Goal: Transaction & Acquisition: Purchase product/service

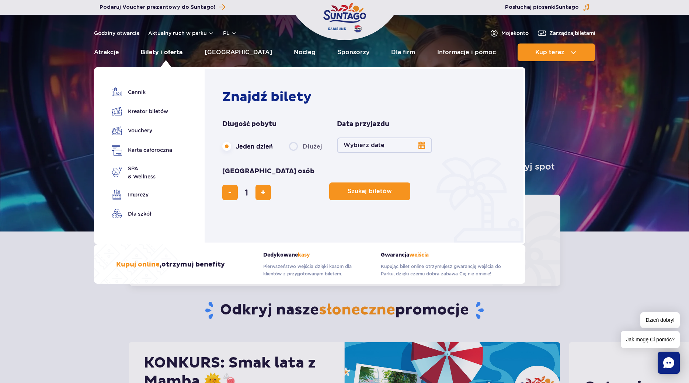
click at [177, 50] on link "Bilety i oferta" at bounding box center [162, 52] width 42 height 18
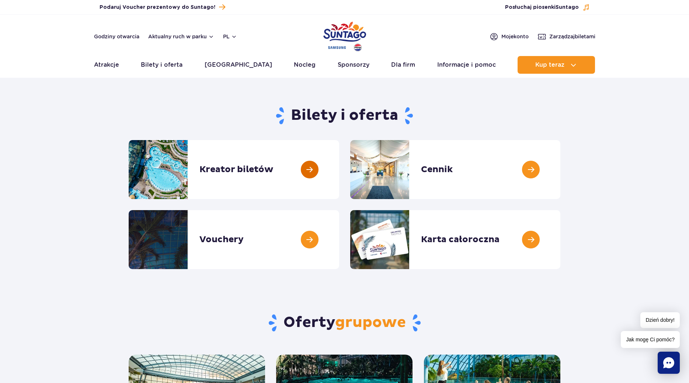
click at [339, 170] on link at bounding box center [339, 169] width 0 height 59
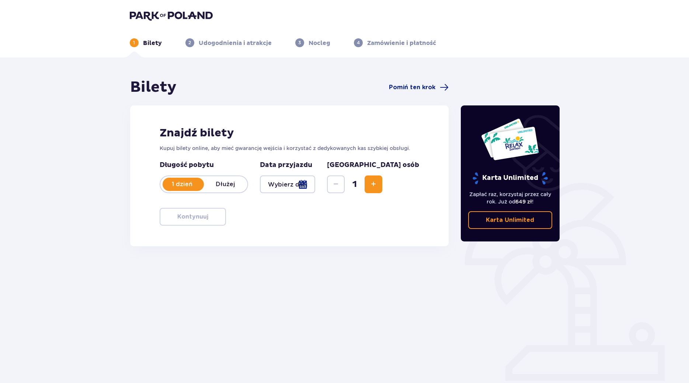
click at [166, 15] on img at bounding box center [171, 15] width 83 height 10
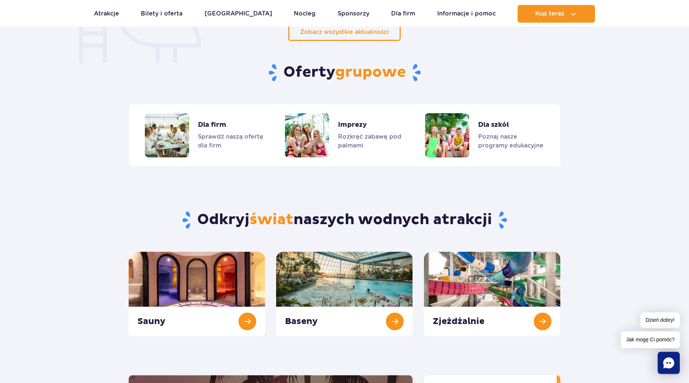
scroll to position [676, 0]
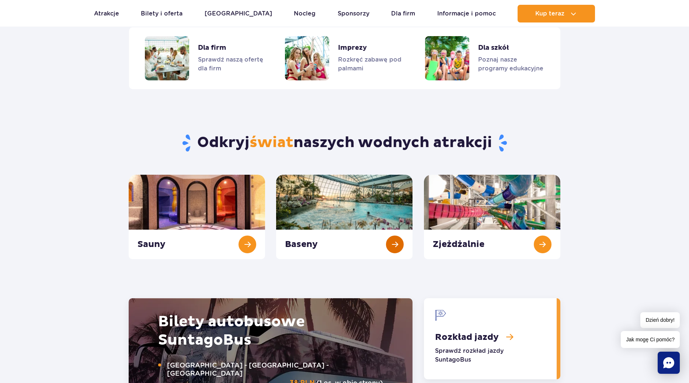
click at [337, 218] on link "Baseny" at bounding box center [344, 217] width 136 height 84
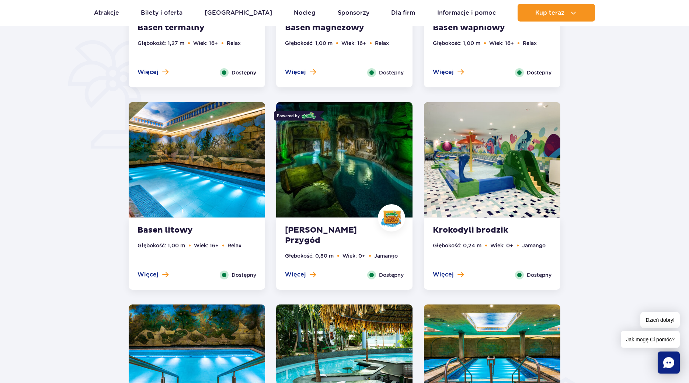
scroll to position [526, 0]
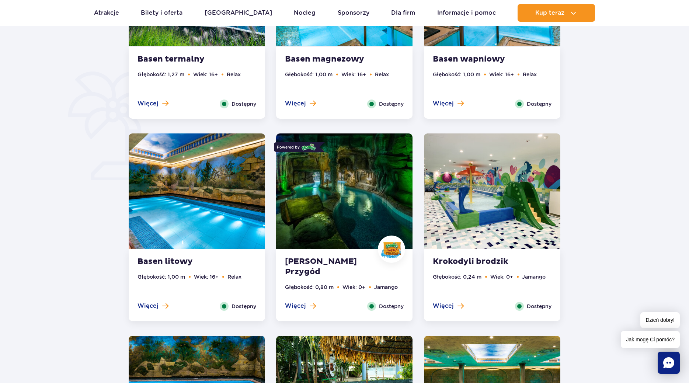
click at [383, 306] on span "Dostępny" at bounding box center [391, 306] width 25 height 8
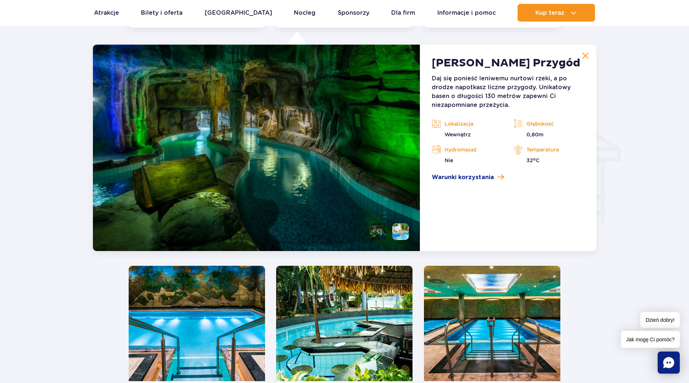
scroll to position [820, 0]
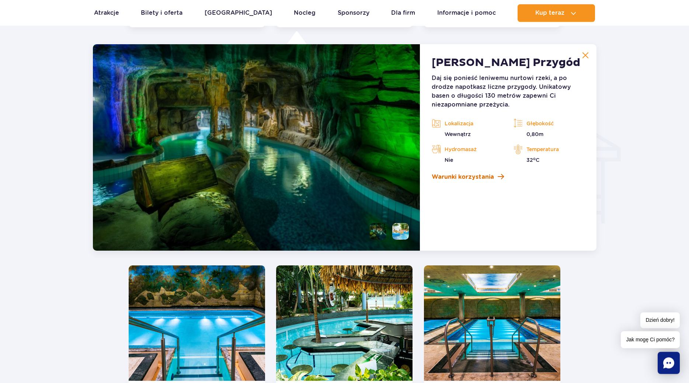
click at [470, 180] on span "Warunki korzystania" at bounding box center [462, 176] width 62 height 9
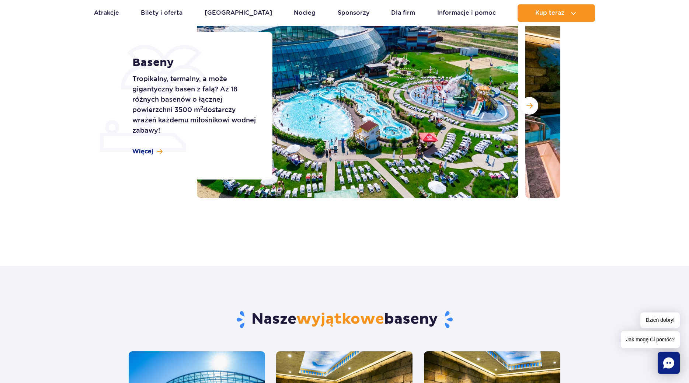
scroll to position [0, 0]
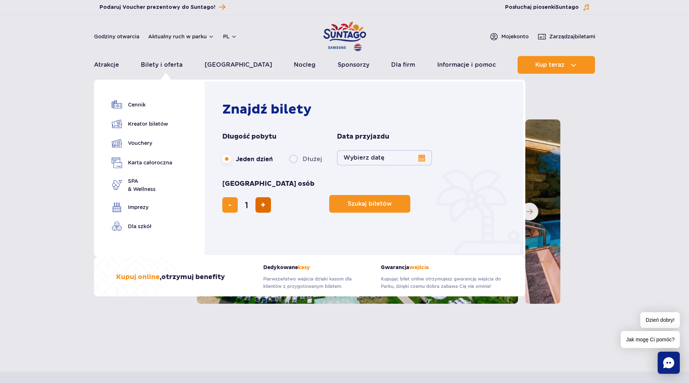
click at [271, 197] on button "dodaj bilet" at bounding box center [262, 204] width 15 height 15
type input "2"
click at [271, 197] on button "dodaj bilet" at bounding box center [262, 204] width 15 height 15
type input "3"
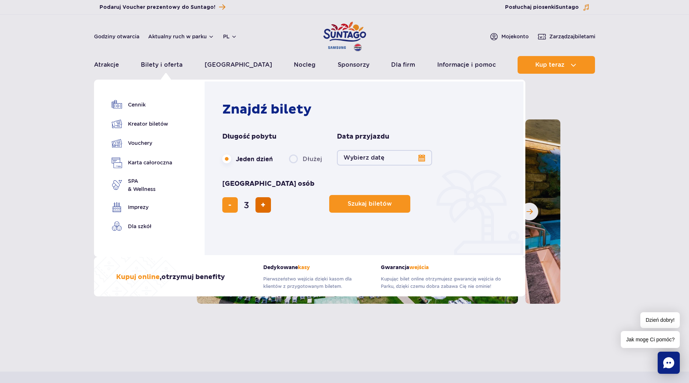
type input "3"
click at [271, 197] on button "dodaj bilet" at bounding box center [262, 204] width 15 height 15
type input "4"
click at [143, 122] on link "Kreator biletów" at bounding box center [142, 124] width 60 height 10
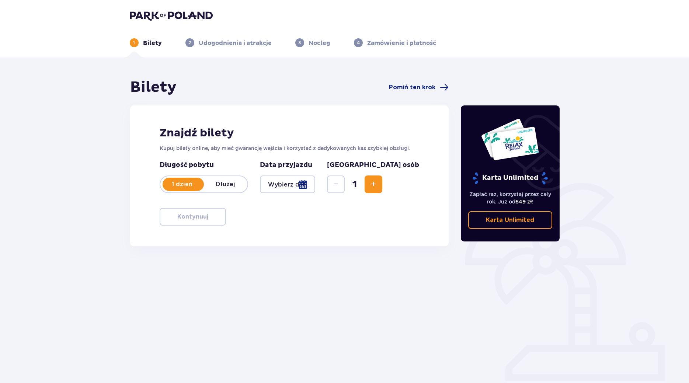
click at [378, 184] on span "Increase" at bounding box center [373, 184] width 9 height 9
click at [315, 182] on div at bounding box center [288, 184] width 56 height 18
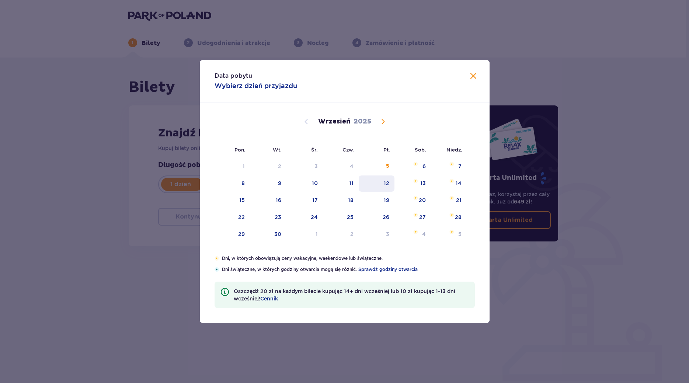
click at [423, 168] on div "6" at bounding box center [423, 165] width 3 height 7
type input "[DATE]"
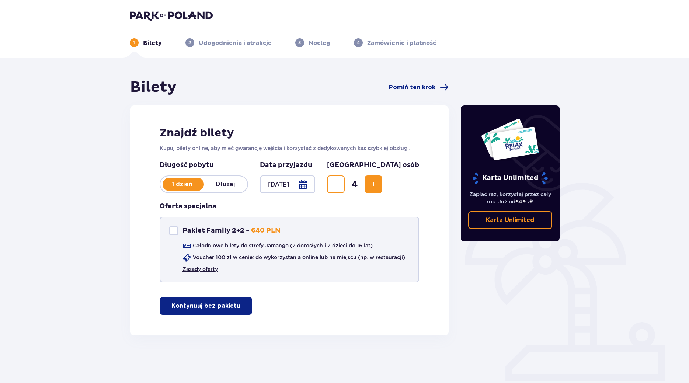
click at [199, 270] on link "Zasady oferty" at bounding box center [199, 268] width 35 height 7
click at [150, 15] on img at bounding box center [171, 15] width 83 height 10
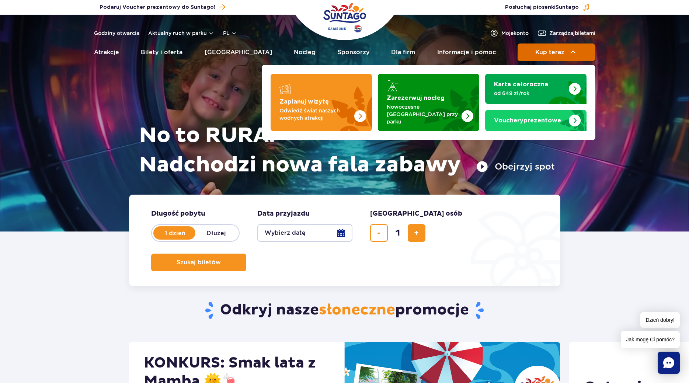
click at [547, 52] on span "Kup teraz" at bounding box center [549, 52] width 29 height 7
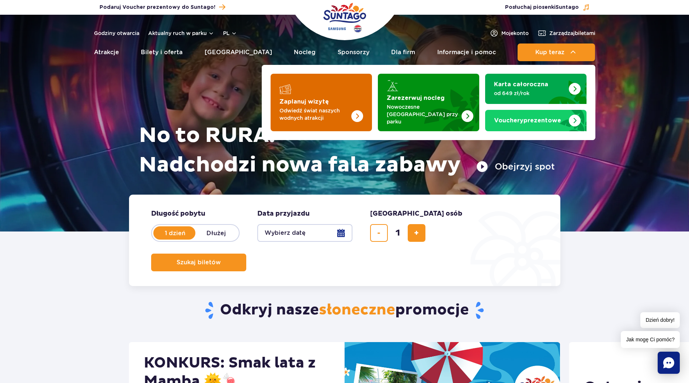
click at [322, 113] on p "Odwiedź świat naszych wodnych atrakcji" at bounding box center [315, 114] width 72 height 15
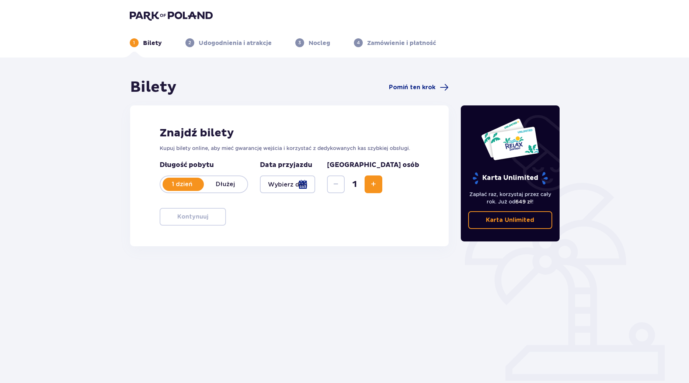
click at [315, 183] on div at bounding box center [288, 184] width 56 height 18
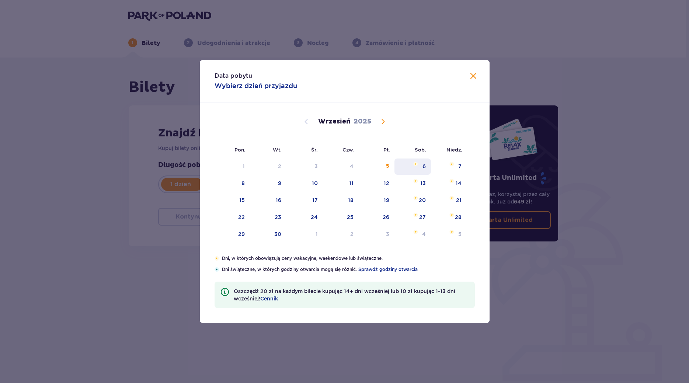
click at [416, 163] on img "sobota, 6 września 2025" at bounding box center [415, 164] width 5 height 4
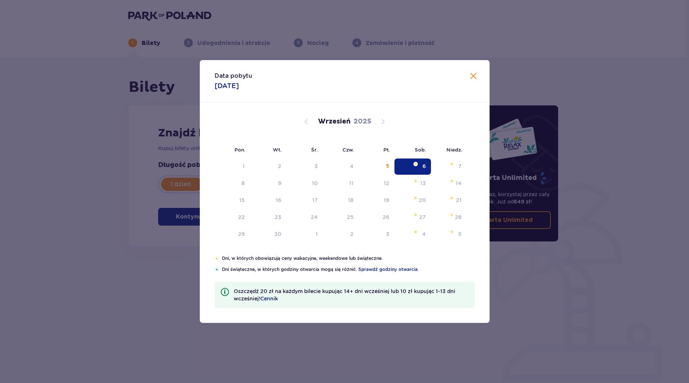
type input "[DATE]"
click at [416, 163] on img "Selected. sobota, 6 września 2025" at bounding box center [415, 164] width 5 height 4
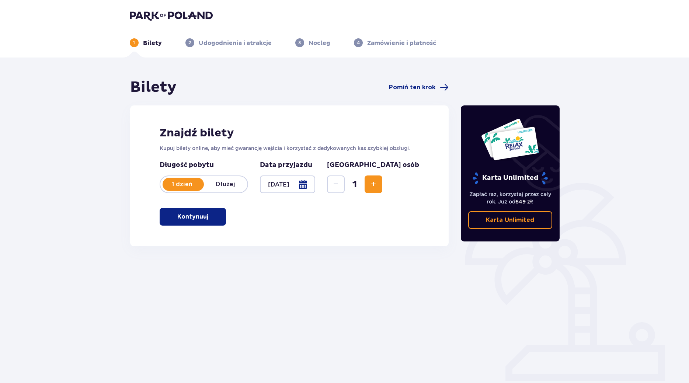
click at [220, 220] on button "Kontynuuj" at bounding box center [193, 217] width 66 height 18
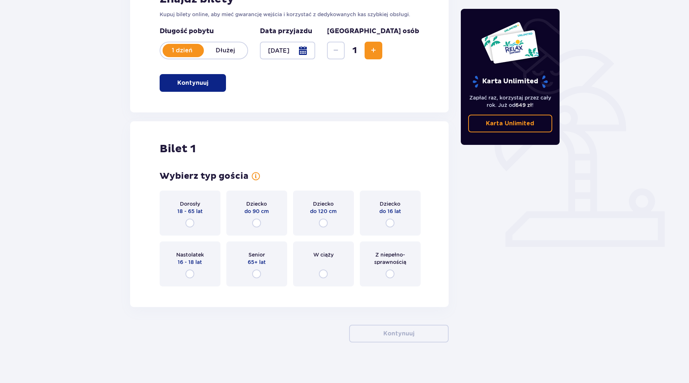
scroll to position [137, 0]
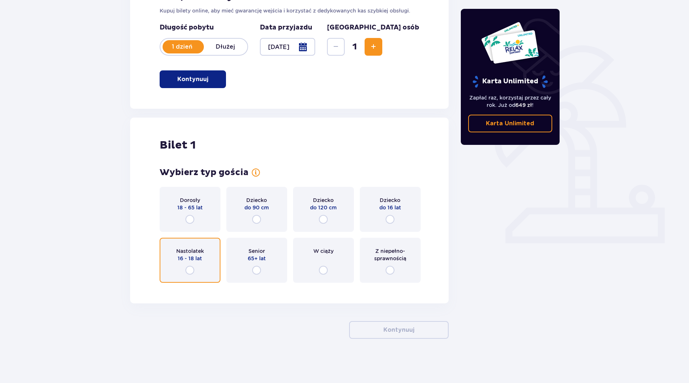
click at [191, 271] on input "radio" at bounding box center [189, 270] width 9 height 9
radio input "true"
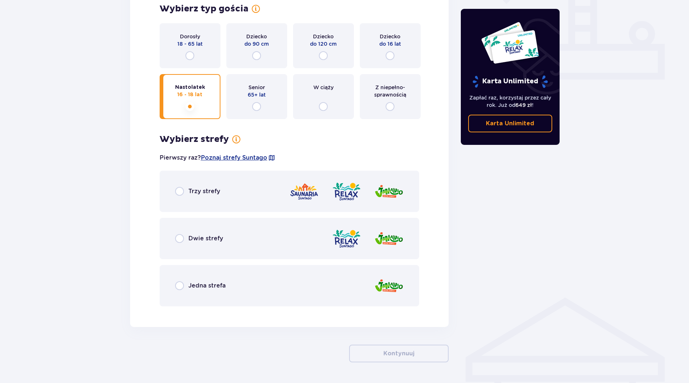
scroll to position [325, 0]
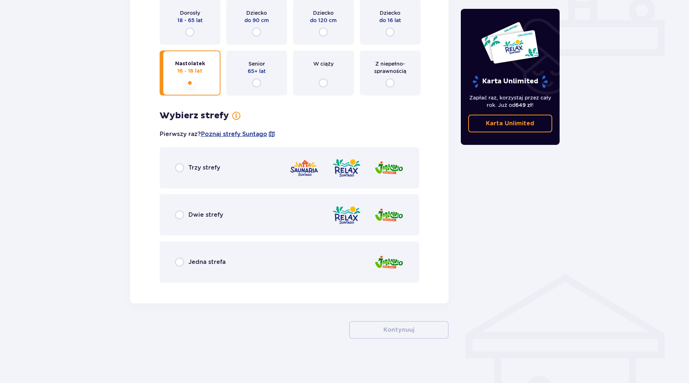
click at [193, 170] on p "Trzy strefy" at bounding box center [204, 168] width 32 height 8
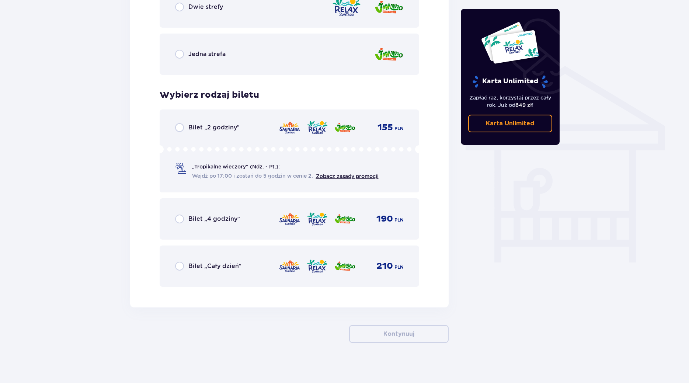
scroll to position [536, 0]
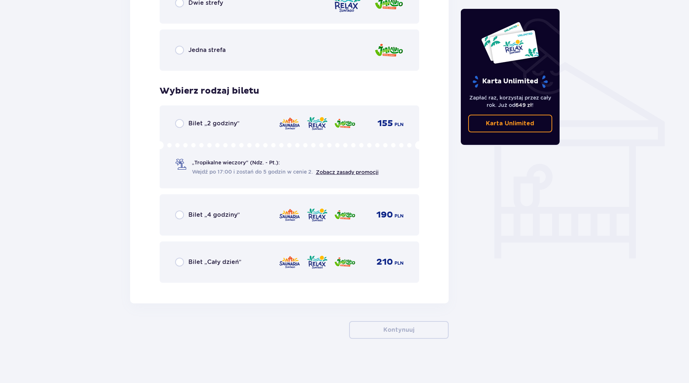
click at [203, 211] on p "Bilet „4 godziny”" at bounding box center [214, 215] width 52 height 8
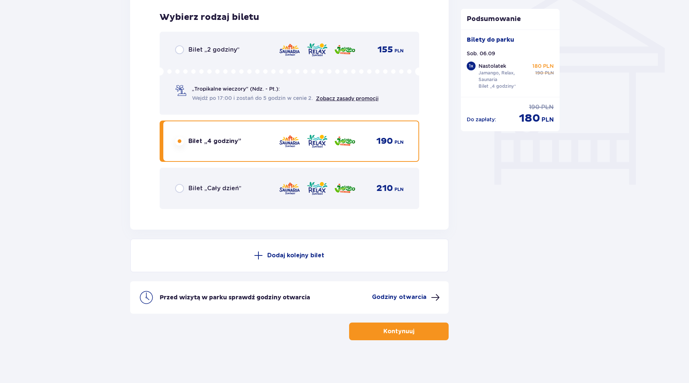
scroll to position [612, 0]
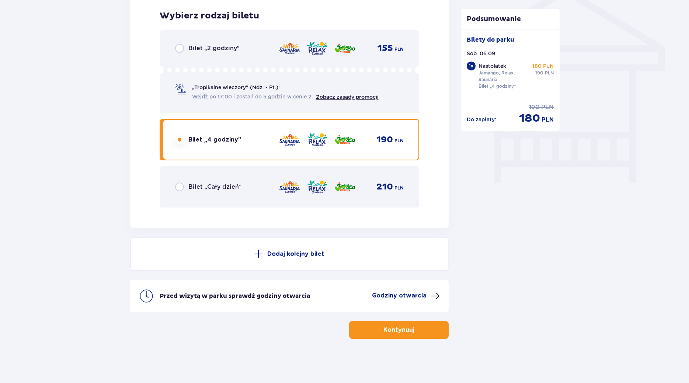
click at [283, 254] on p "Dodaj kolejny bilet" at bounding box center [295, 254] width 57 height 8
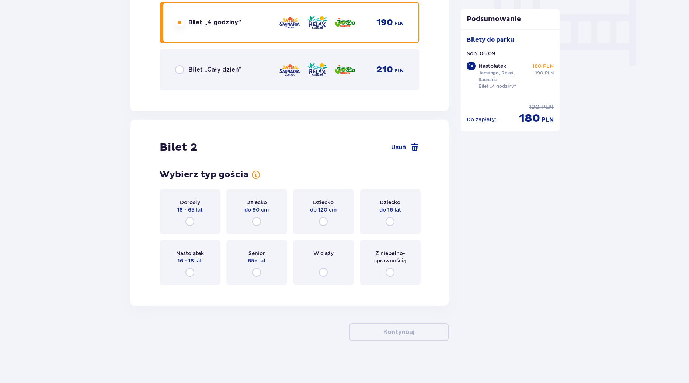
scroll to position [731, 0]
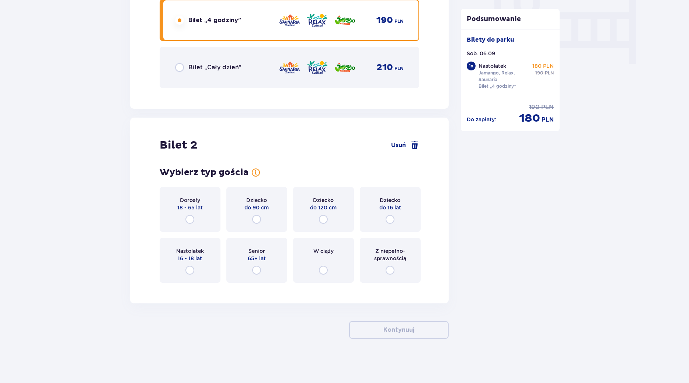
click at [184, 207] on p "18 - 65 lat" at bounding box center [189, 207] width 25 height 7
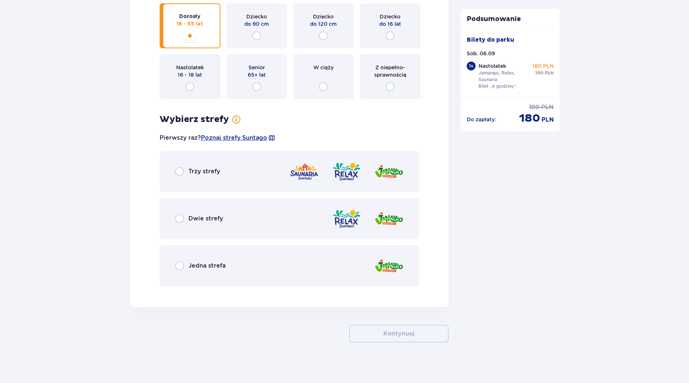
scroll to position [918, 0]
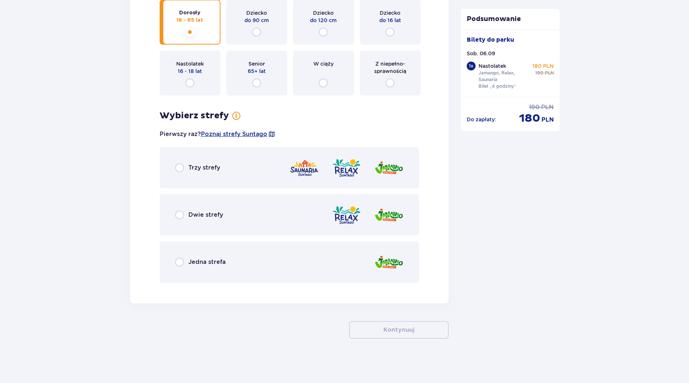
click at [196, 172] on div "Trzy strefy" at bounding box center [197, 167] width 45 height 9
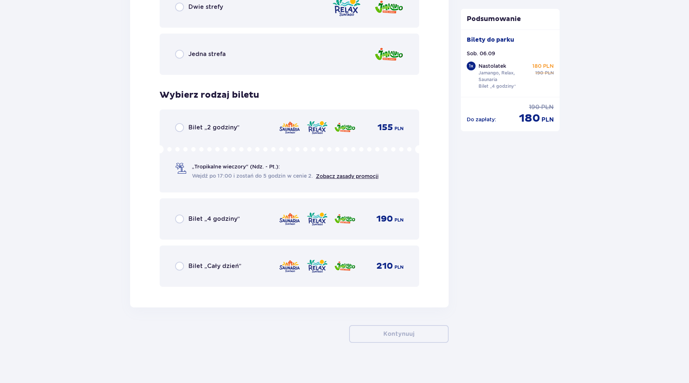
scroll to position [1130, 0]
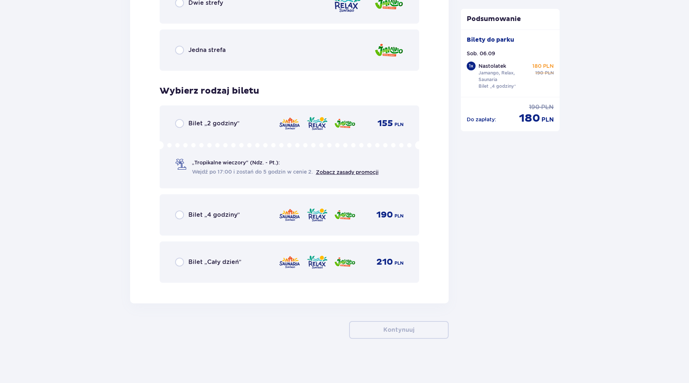
click at [208, 212] on p "Bilet „4 godziny”" at bounding box center [214, 215] width 52 height 8
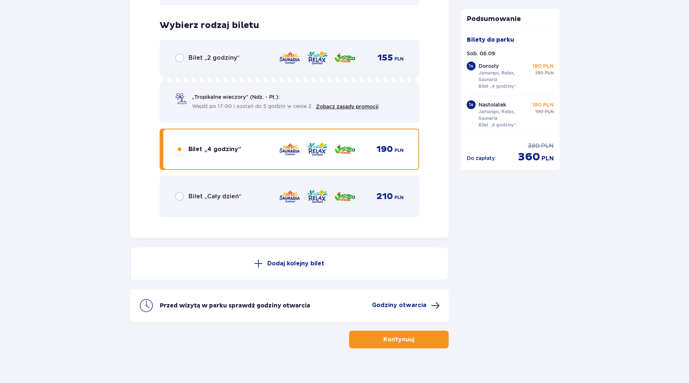
scroll to position [1205, 0]
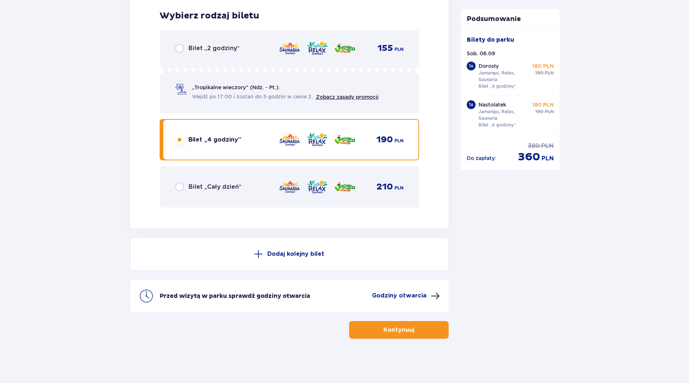
click at [276, 244] on button "Dodaj kolejny bilet" at bounding box center [289, 254] width 319 height 34
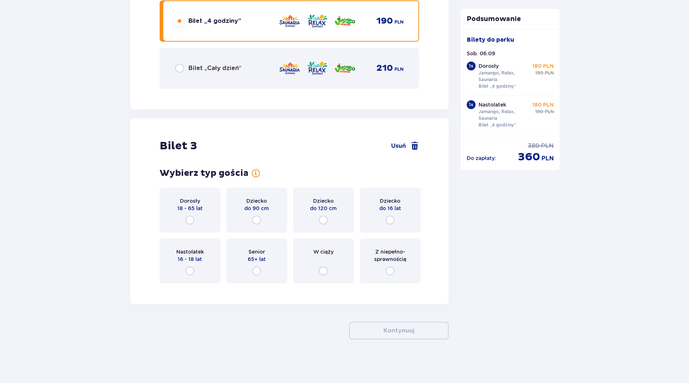
scroll to position [1414, 0]
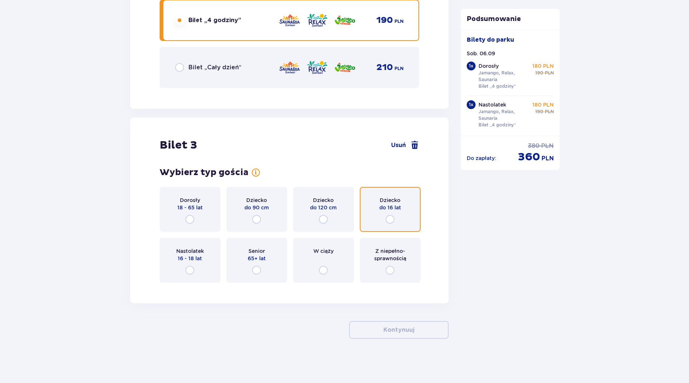
click at [391, 220] on input "radio" at bounding box center [389, 219] width 9 height 9
radio input "true"
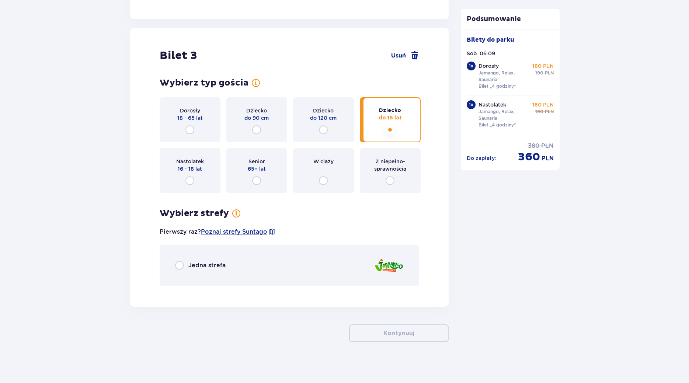
scroll to position [1506, 0]
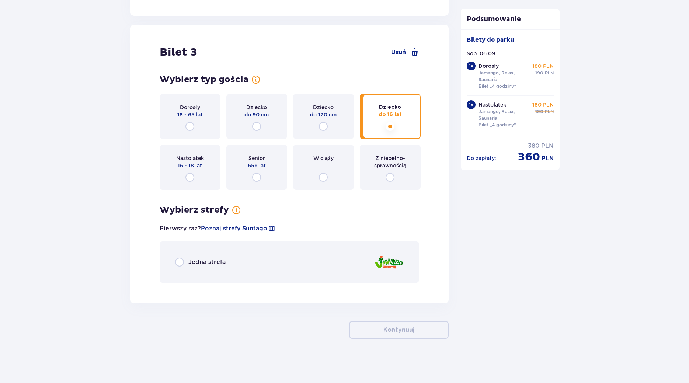
click at [204, 172] on div "Nastolatek 16 - 18 lat" at bounding box center [190, 167] width 61 height 45
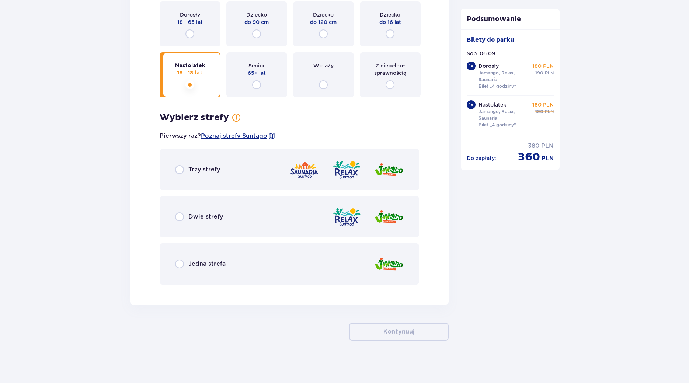
scroll to position [1601, 0]
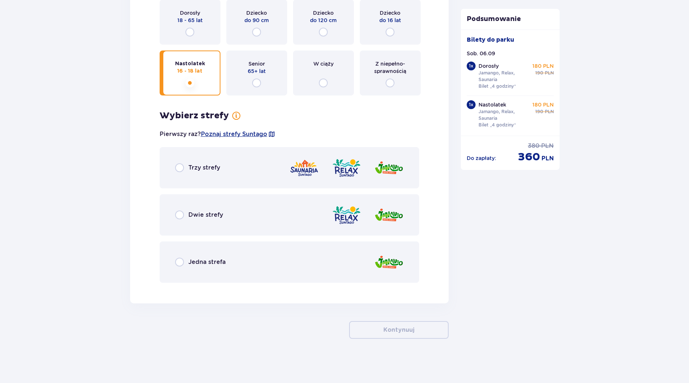
click at [204, 172] on div "Trzy strefy" at bounding box center [290, 167] width 260 height 41
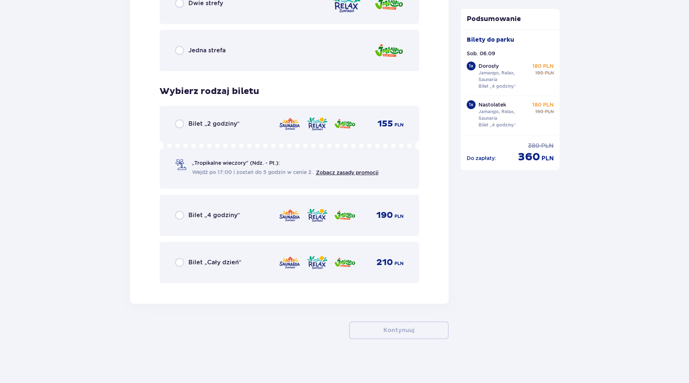
scroll to position [1813, 0]
click at [207, 211] on div "Bilet „4 godziny”" at bounding box center [207, 214] width 65 height 9
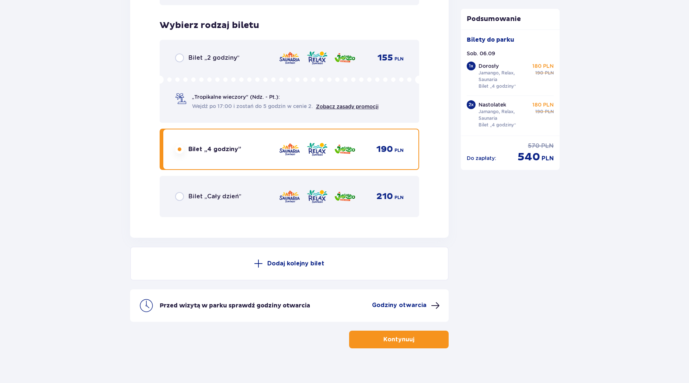
scroll to position [1888, 0]
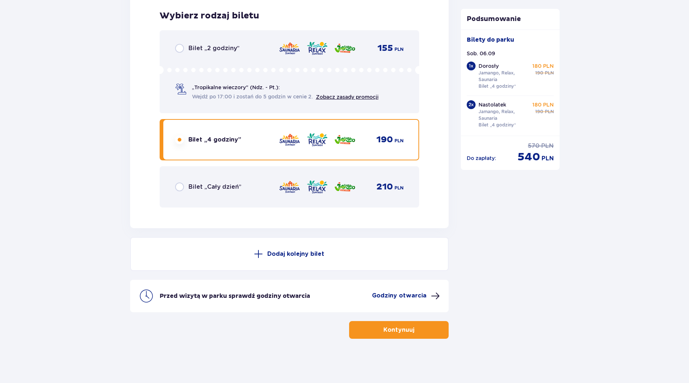
click at [289, 250] on p "Dodaj kolejny bilet" at bounding box center [295, 254] width 57 height 8
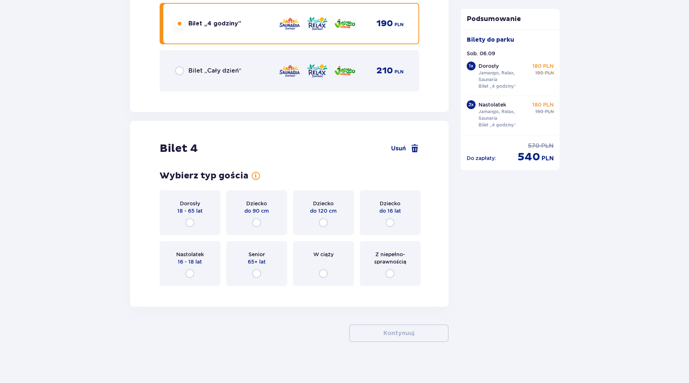
scroll to position [2007, 0]
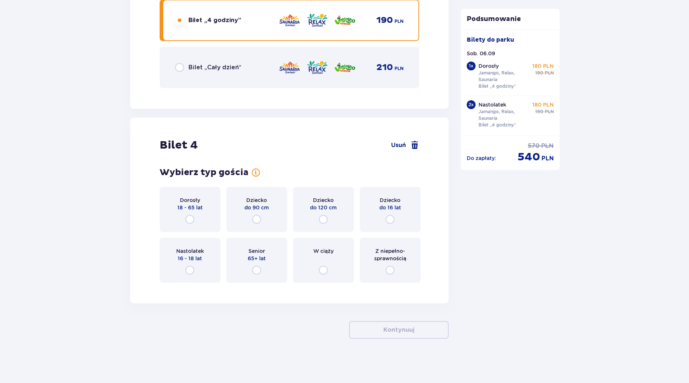
click at [200, 211] on p "18 - 65 lat" at bounding box center [189, 207] width 25 height 7
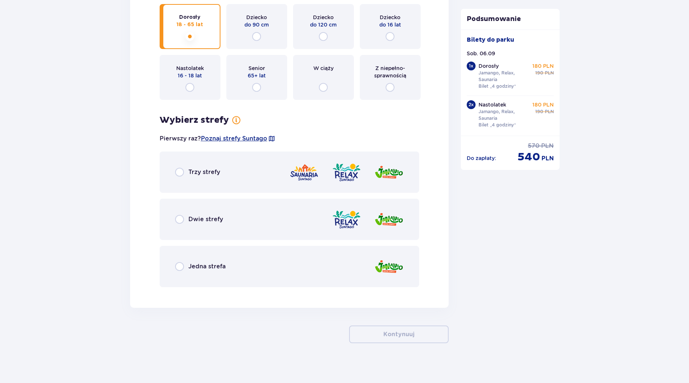
scroll to position [2194, 0]
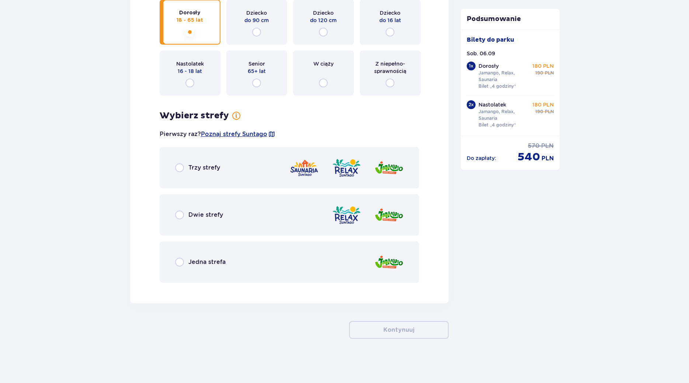
click at [202, 167] on p "Trzy strefy" at bounding box center [204, 168] width 32 height 8
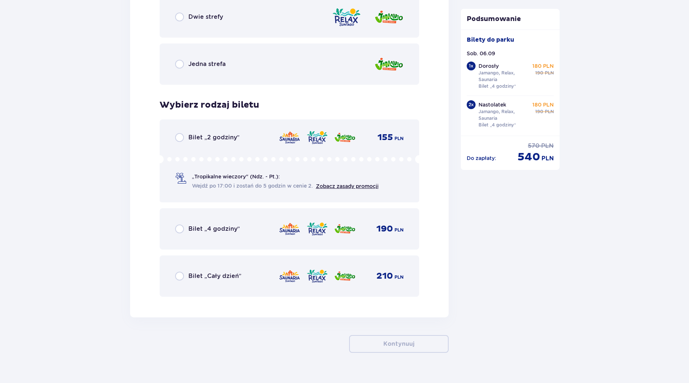
scroll to position [2406, 0]
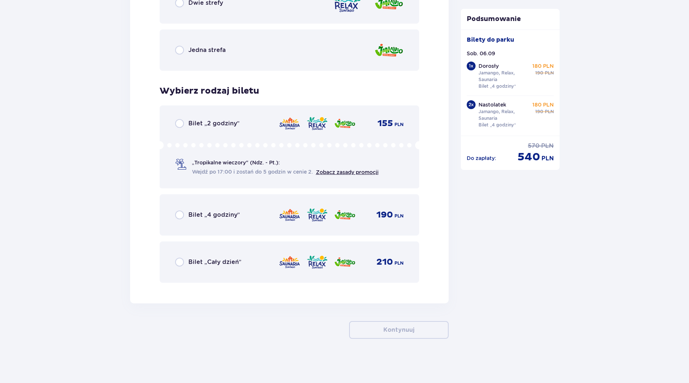
click at [220, 207] on div "Bilet „4 godziny” 190 PLN" at bounding box center [290, 214] width 260 height 41
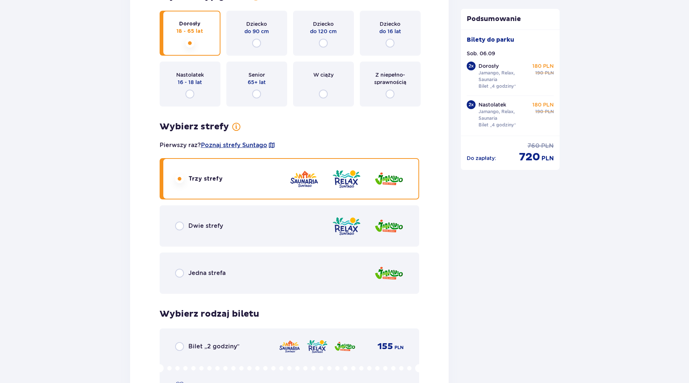
scroll to position [2143, 0]
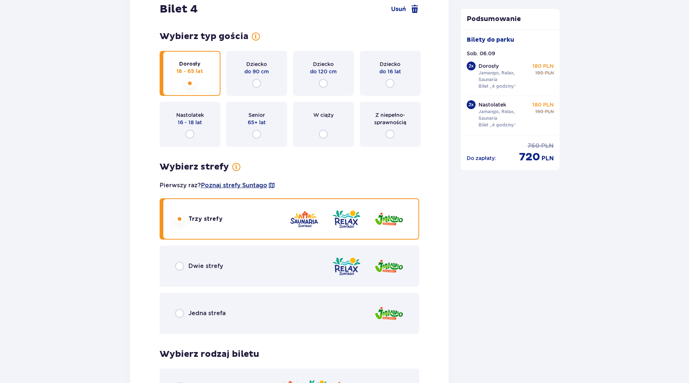
click at [240, 185] on span "Poznaj strefy Suntago" at bounding box center [234, 185] width 66 height 8
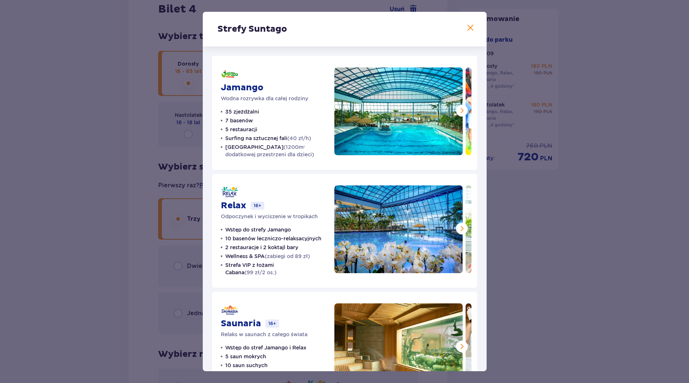
scroll to position [41, 0]
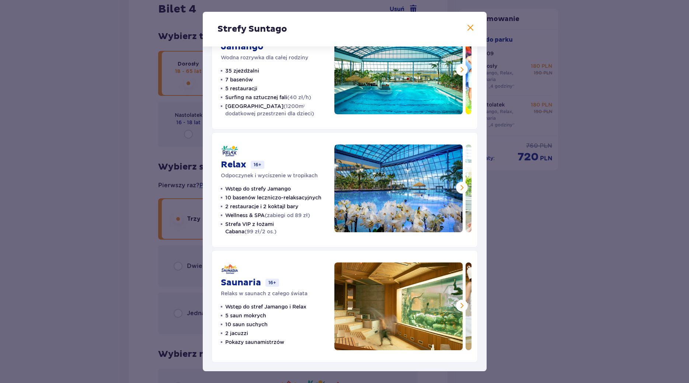
click at [468, 28] on span at bounding box center [470, 28] width 9 height 9
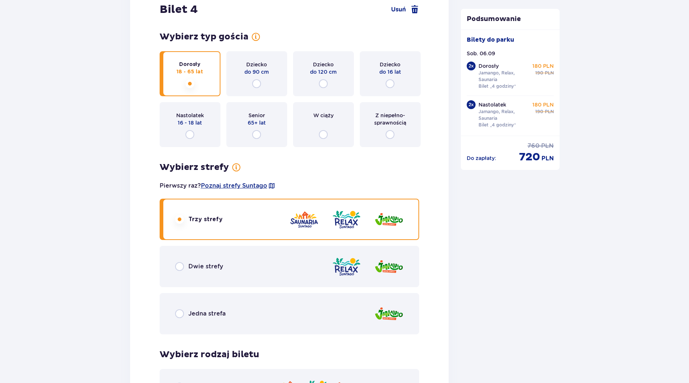
scroll to position [2143, 0]
click at [237, 265] on div "Dwie strefy" at bounding box center [290, 265] width 260 height 41
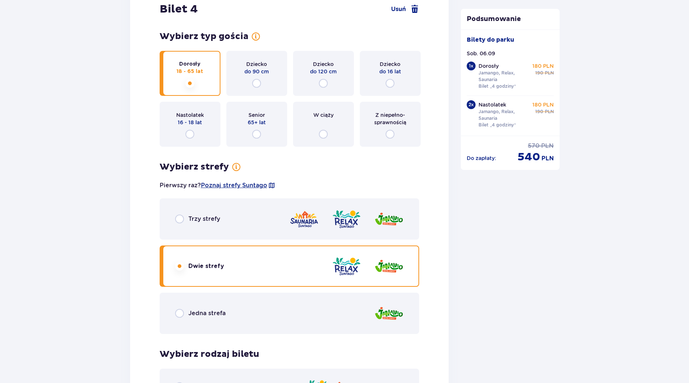
scroll to position [2406, 0]
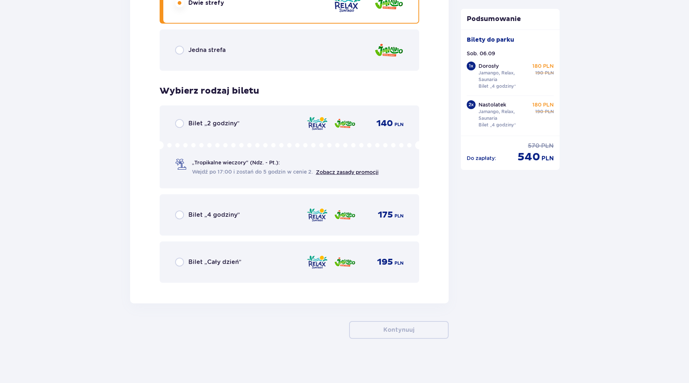
click at [223, 218] on p "Bilet „4 godziny”" at bounding box center [214, 215] width 52 height 8
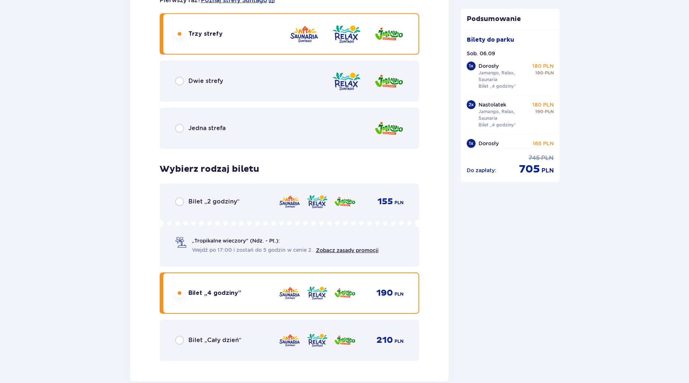
scroll to position [1723, 0]
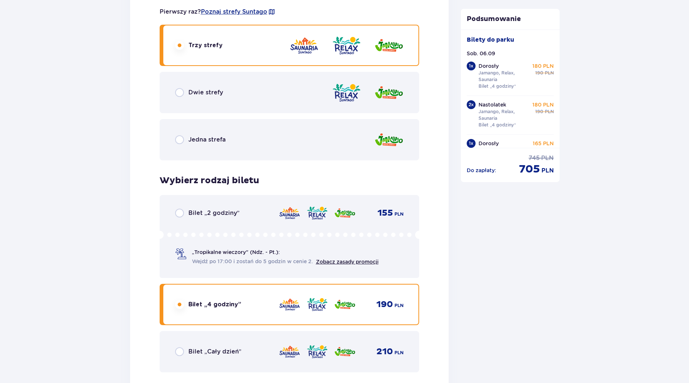
click at [229, 98] on div "Dwie strefy" at bounding box center [290, 92] width 260 height 41
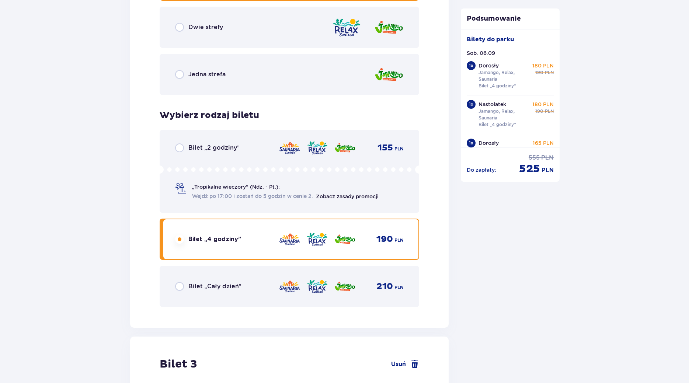
scroll to position [1064, 0]
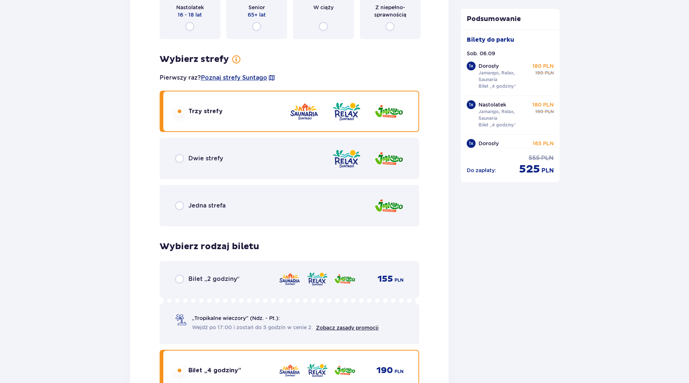
click at [257, 170] on div "Dwie strefy" at bounding box center [290, 158] width 260 height 41
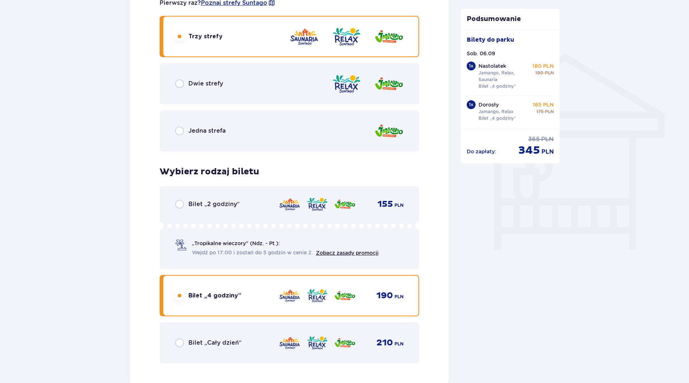
scroll to position [462, 0]
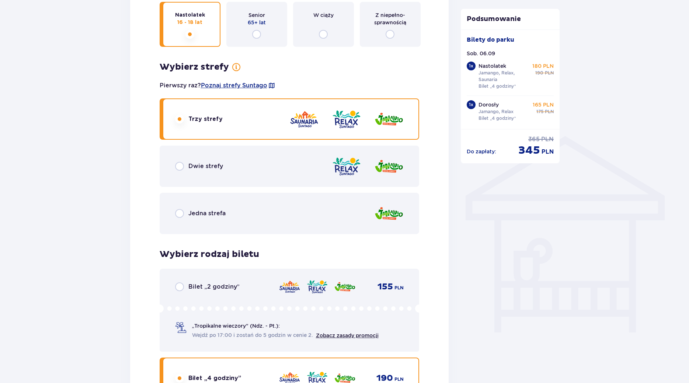
click at [252, 165] on div "Dwie strefy" at bounding box center [290, 166] width 260 height 41
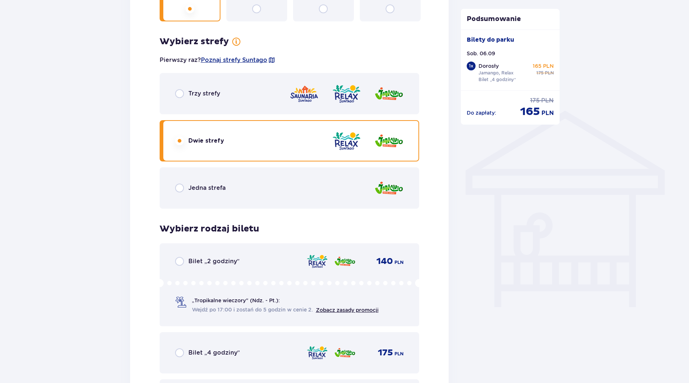
scroll to position [490, 0]
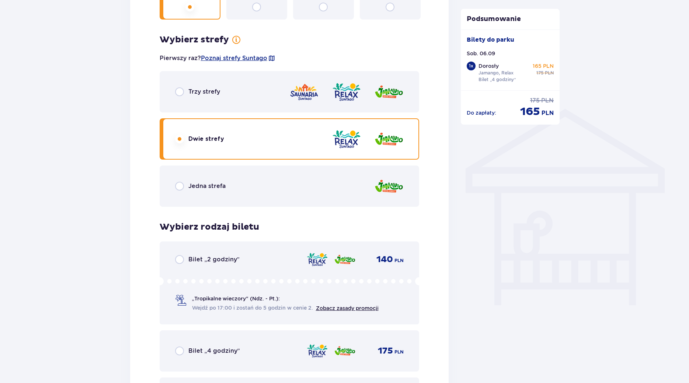
click at [199, 187] on p "Jedna strefa" at bounding box center [206, 186] width 37 height 8
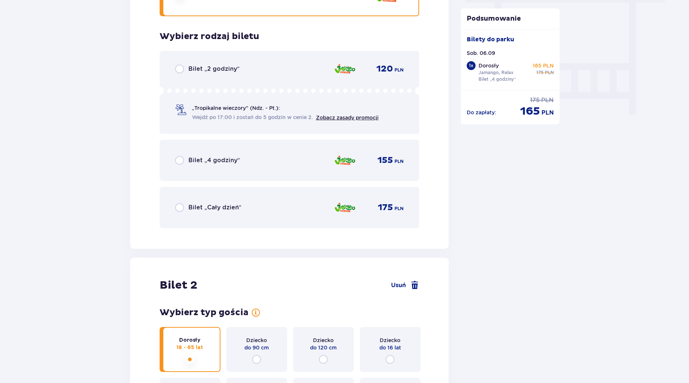
scroll to position [552, 0]
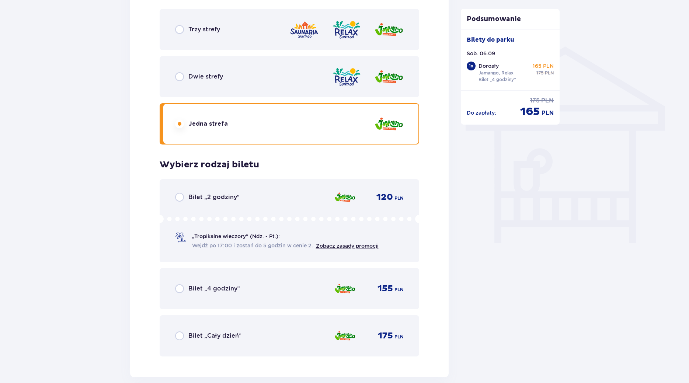
click at [228, 79] on div "Dwie strefy" at bounding box center [290, 76] width 260 height 41
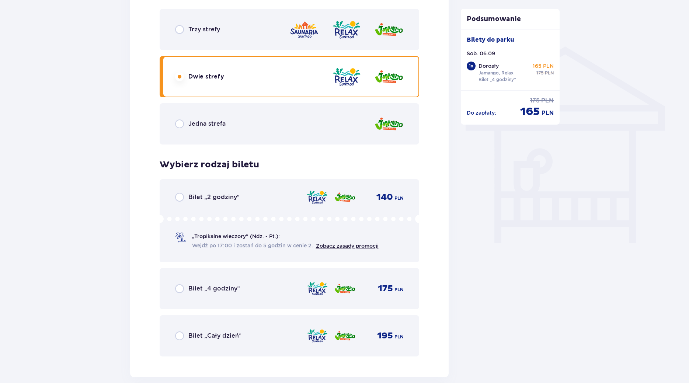
click at [223, 288] on p "Bilet „4 godziny”" at bounding box center [214, 288] width 52 height 8
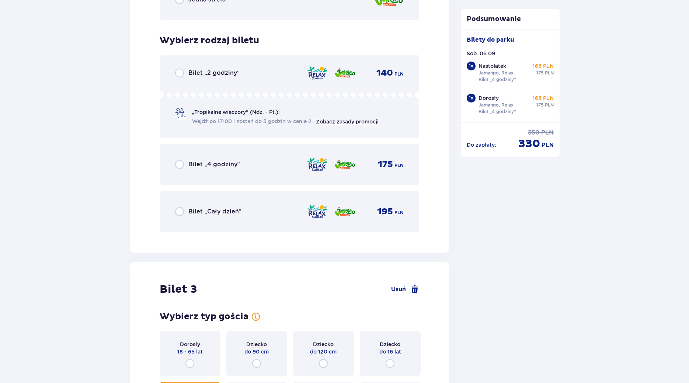
scroll to position [1240, 0]
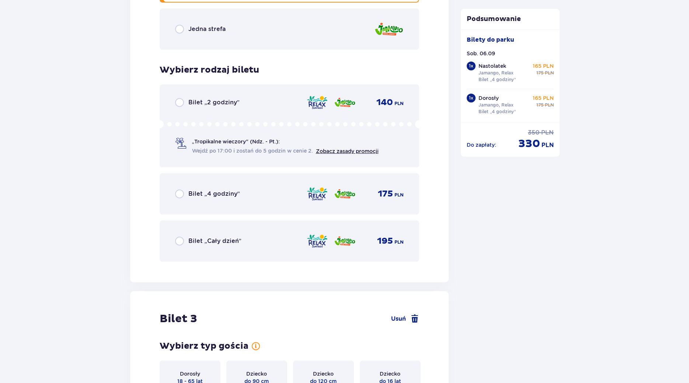
click at [232, 196] on p "Bilet „4 godziny”" at bounding box center [214, 194] width 52 height 8
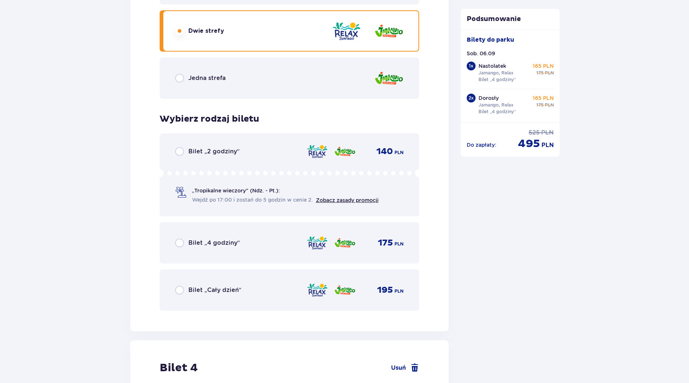
scroll to position [1785, 0]
click at [251, 241] on div "Bilet „4 godziny” 175 PLN" at bounding box center [289, 241] width 229 height 15
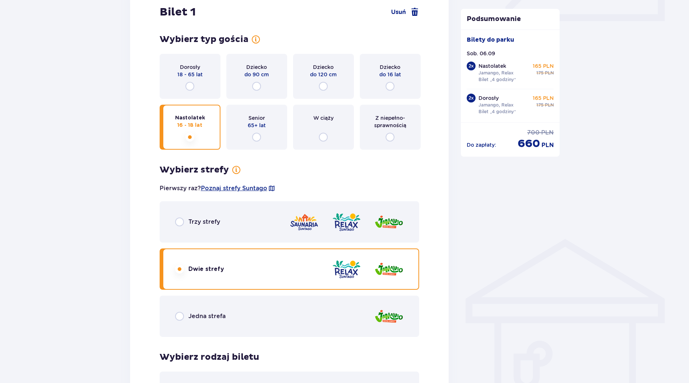
scroll to position [414, 0]
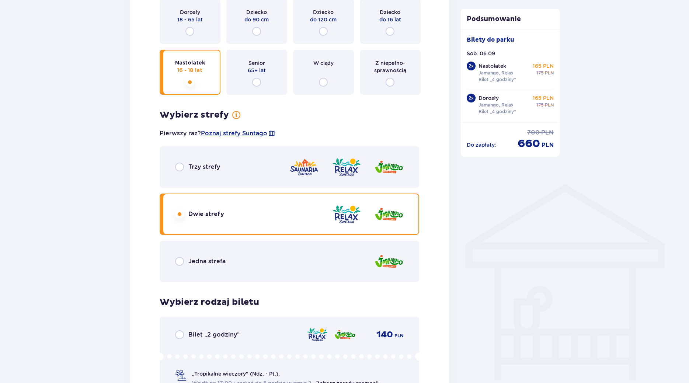
click at [222, 260] on p "Jedna strefa" at bounding box center [206, 261] width 37 height 8
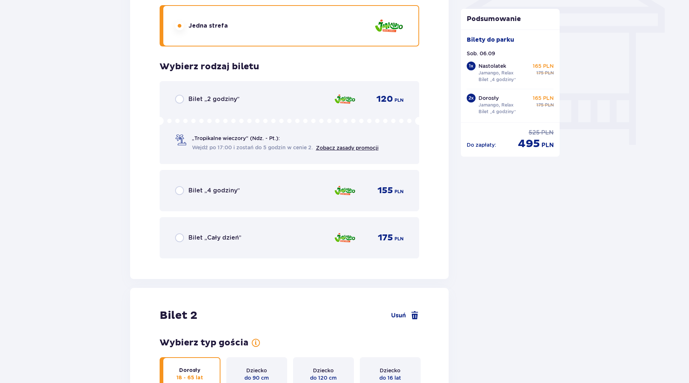
scroll to position [702, 0]
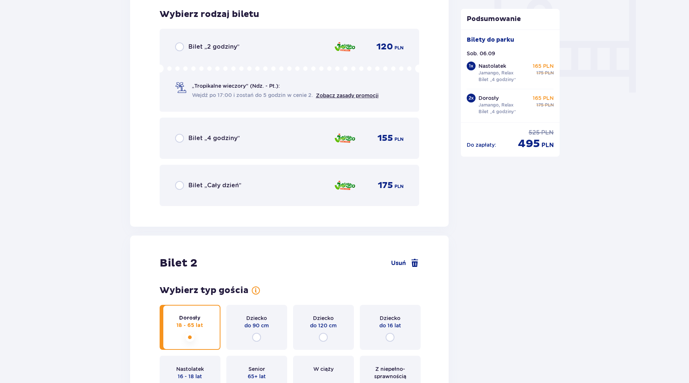
click at [228, 136] on p "Bilet „4 godziny”" at bounding box center [214, 138] width 52 height 8
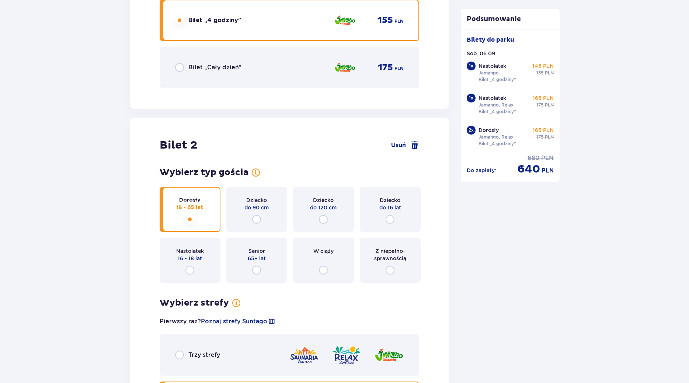
scroll to position [865, 0]
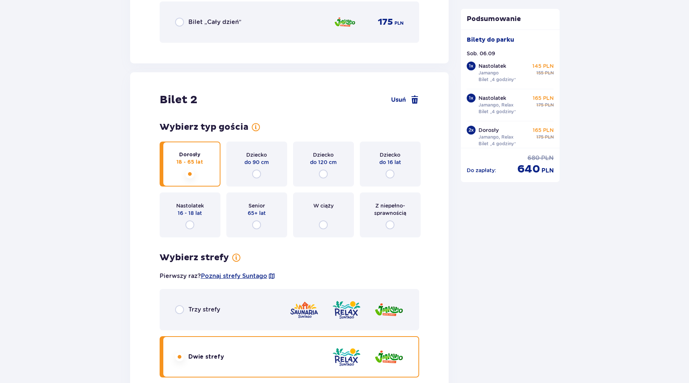
click at [200, 212] on p "16 - 18 lat" at bounding box center [190, 212] width 24 height 7
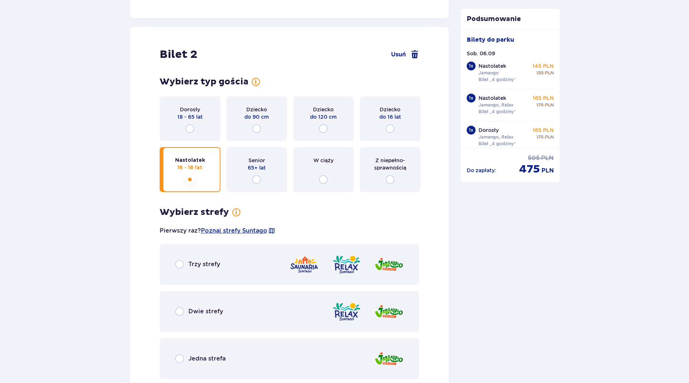
scroll to position [1109, 0]
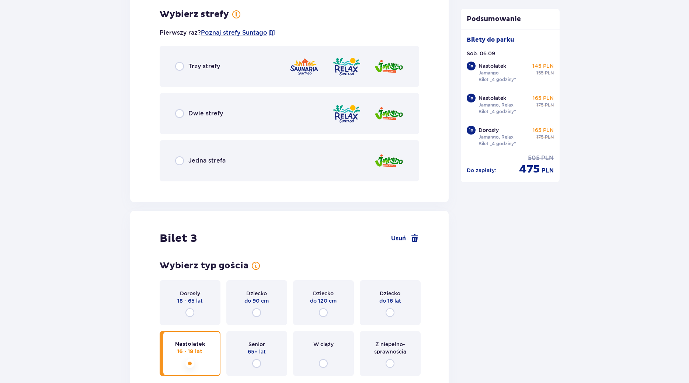
click at [224, 161] on p "Jedna strefa" at bounding box center [206, 161] width 37 height 8
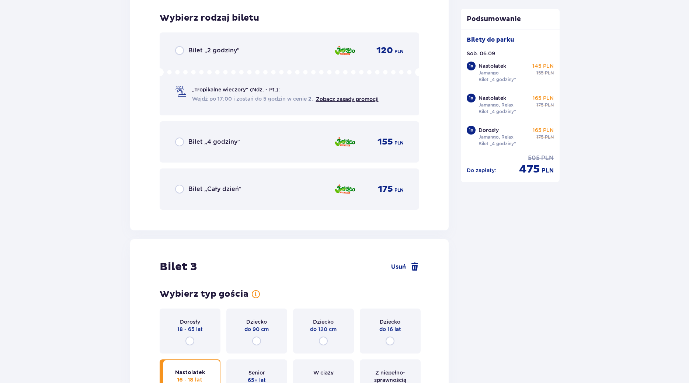
scroll to position [1296, 0]
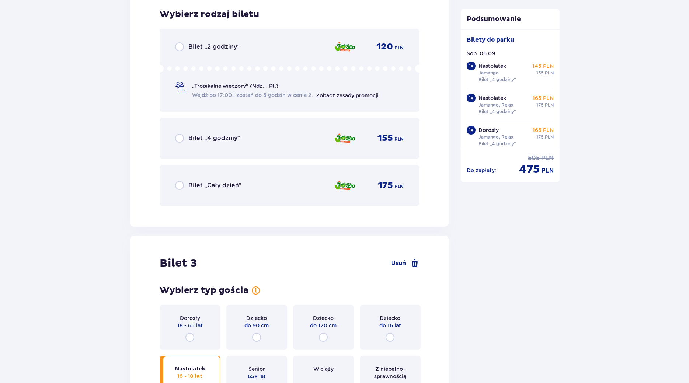
click at [213, 137] on p "Bilet „4 godziny”" at bounding box center [214, 138] width 52 height 8
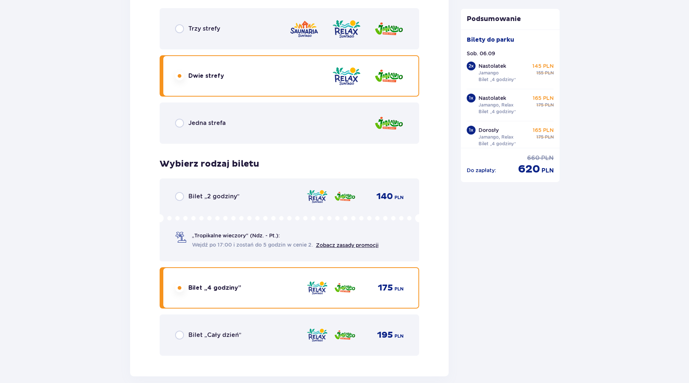
scroll to position [2481, 0]
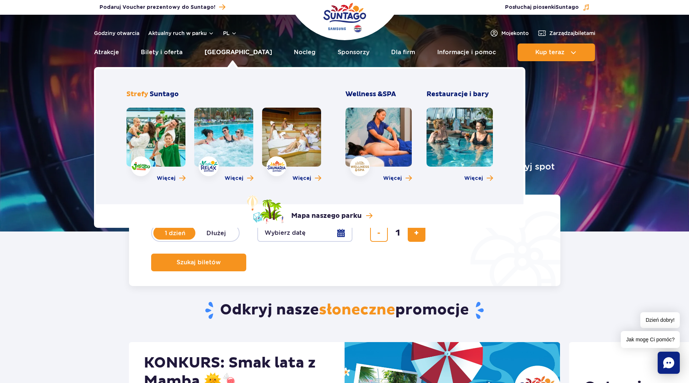
click at [231, 52] on link "[GEOGRAPHIC_DATA]" at bounding box center [237, 52] width 67 height 18
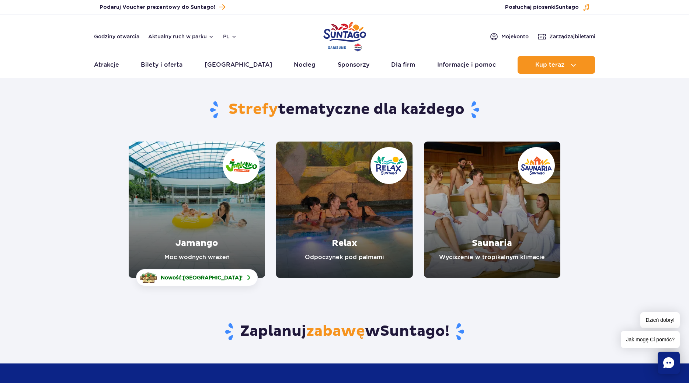
click at [337, 197] on link "Relax" at bounding box center [344, 209] width 136 height 136
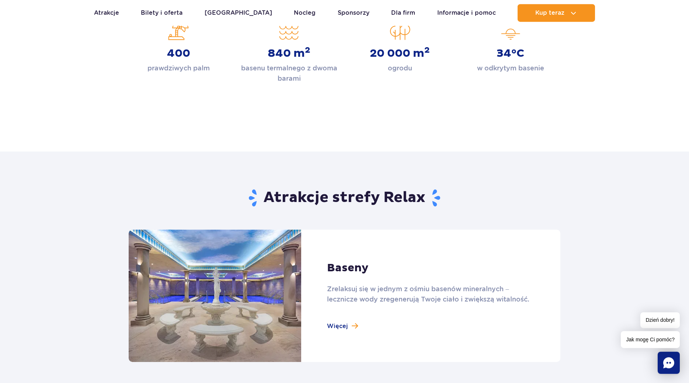
scroll to position [376, 0]
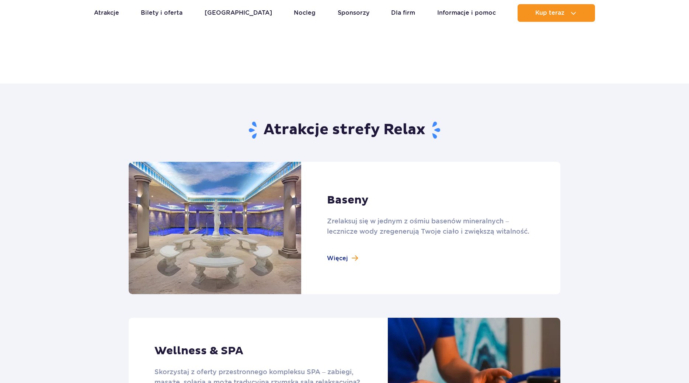
scroll to position [376, 0]
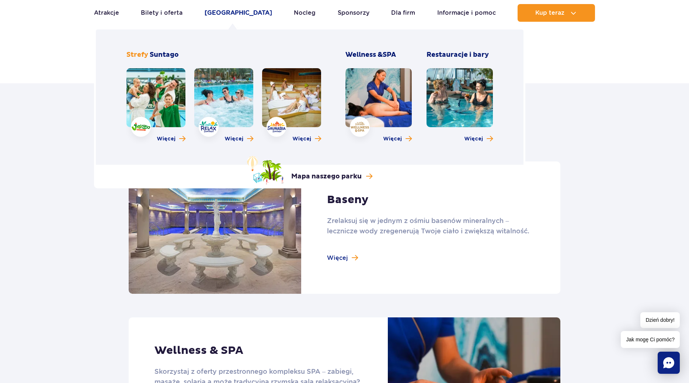
click at [226, 13] on link "[GEOGRAPHIC_DATA]" at bounding box center [237, 13] width 67 height 18
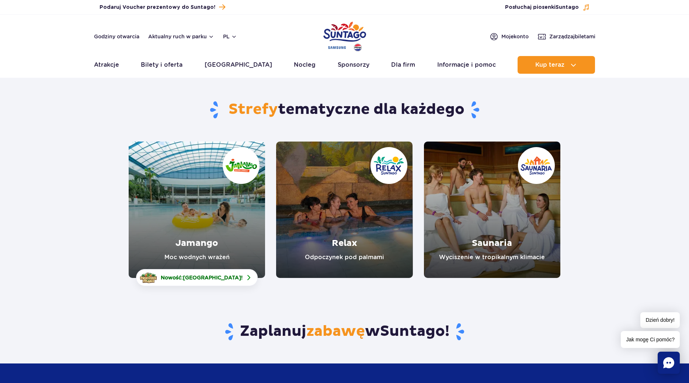
click at [203, 206] on link "Jamango" at bounding box center [197, 209] width 136 height 136
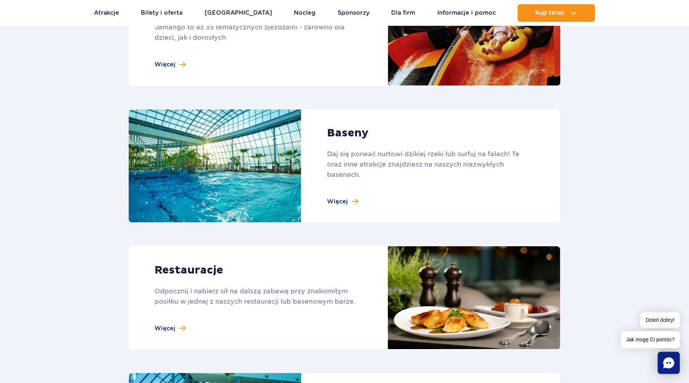
scroll to position [714, 0]
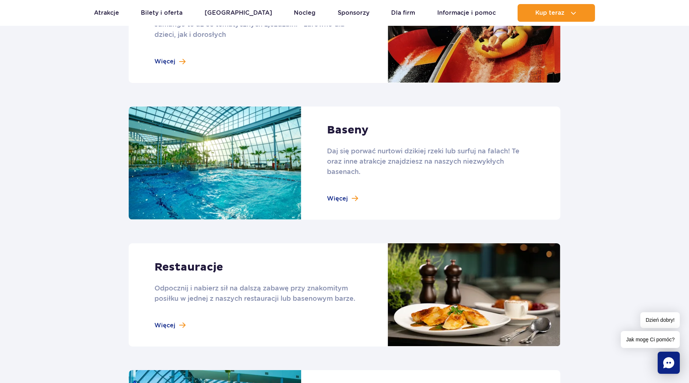
click at [339, 198] on link at bounding box center [344, 162] width 431 height 113
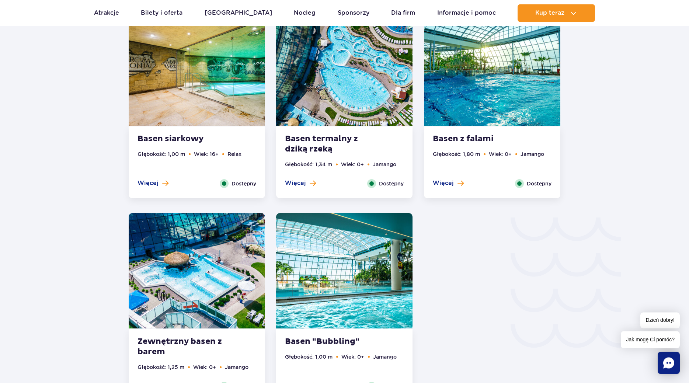
scroll to position [1127, 0]
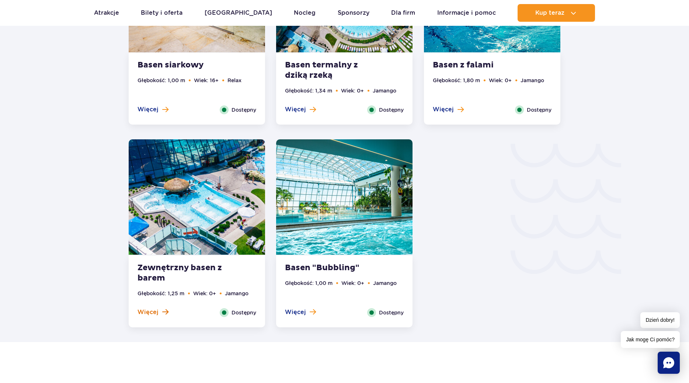
click at [155, 311] on span "Więcej" at bounding box center [147, 312] width 21 height 8
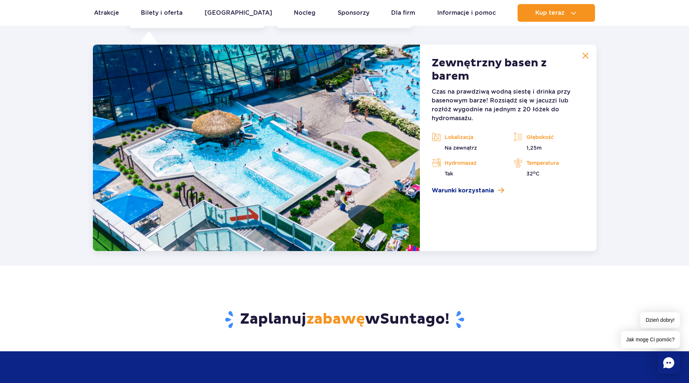
scroll to position [1427, 0]
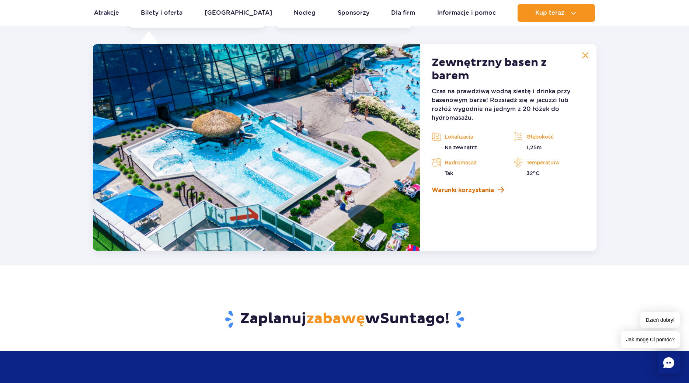
click at [469, 190] on span "Warunki korzystania" at bounding box center [462, 190] width 62 height 9
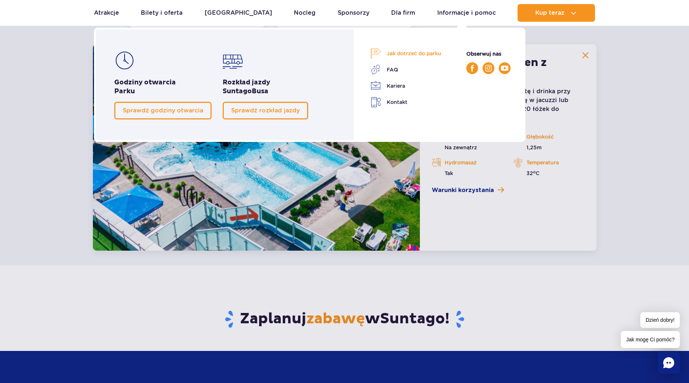
click at [405, 54] on link "Jak dotrzeć do parku" at bounding box center [405, 53] width 71 height 10
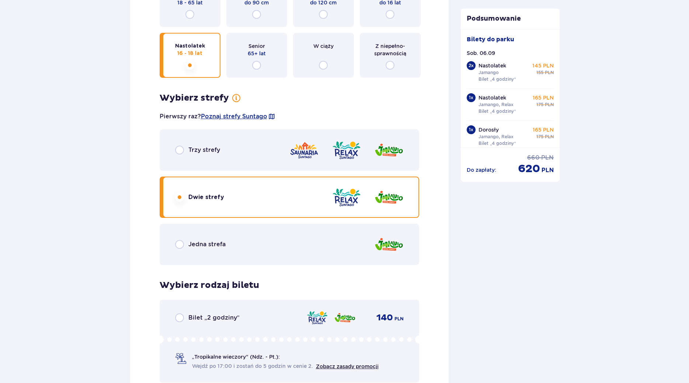
scroll to position [1052, 0]
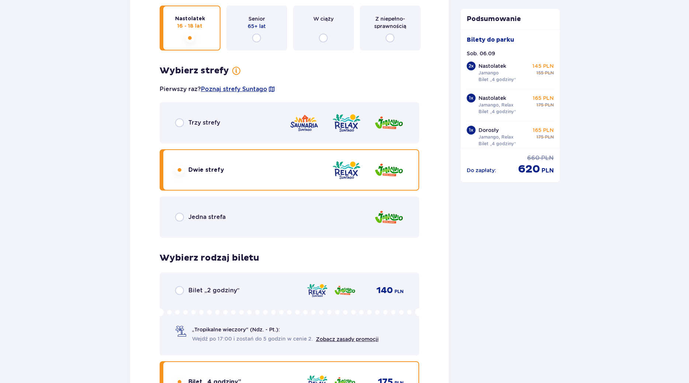
click at [223, 219] on p "Jedna strefa" at bounding box center [206, 217] width 37 height 8
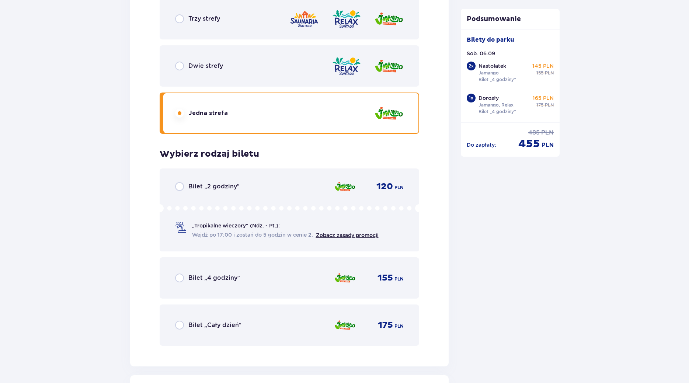
scroll to position [1202, 0]
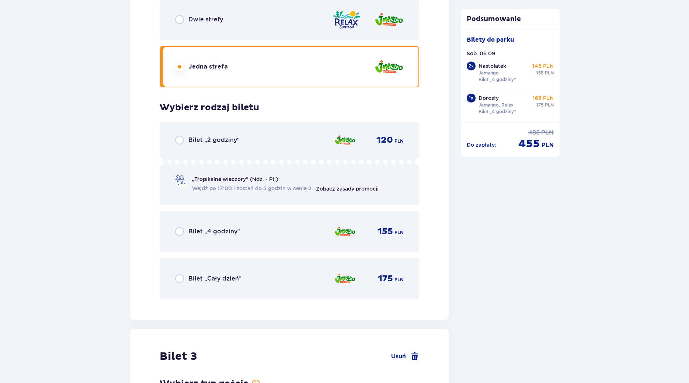
click at [307, 228] on div "Bilet „4 godziny” 155 PLN" at bounding box center [289, 231] width 229 height 15
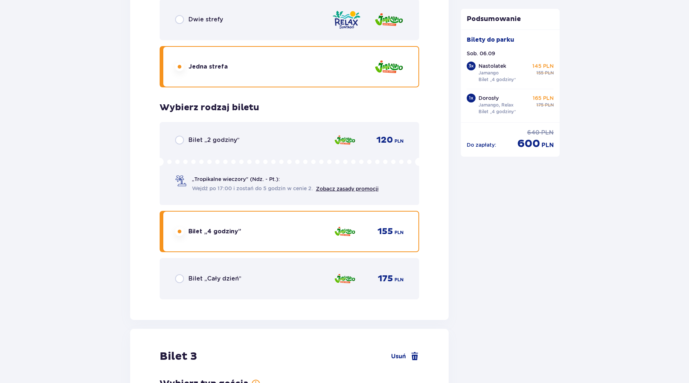
click at [230, 277] on p "Bilet „Cały dzień”" at bounding box center [214, 278] width 53 height 8
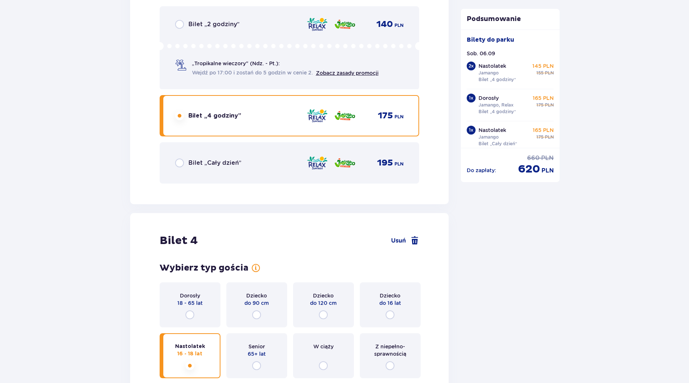
scroll to position [1880, 0]
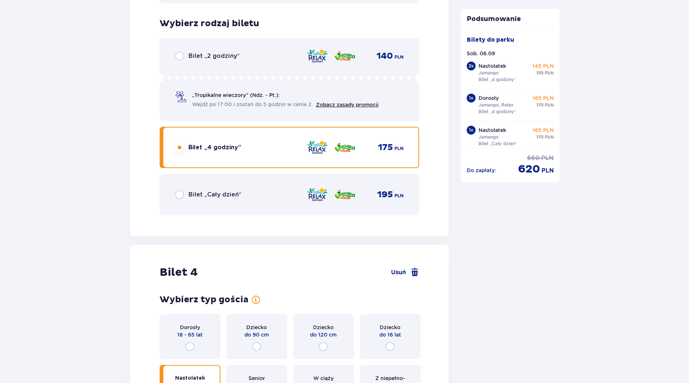
click at [200, 321] on div "Dorosły 18 - 65 lat" at bounding box center [190, 336] width 61 height 45
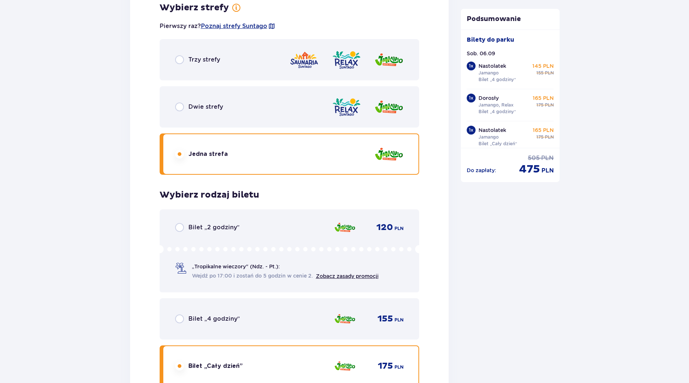
scroll to position [852, 0]
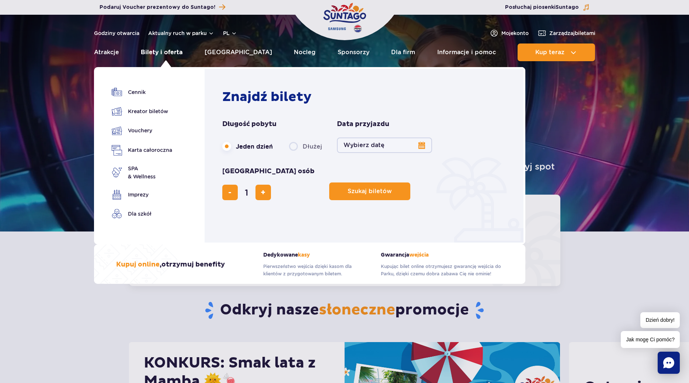
click at [175, 54] on link "Bilety i oferta" at bounding box center [162, 52] width 42 height 18
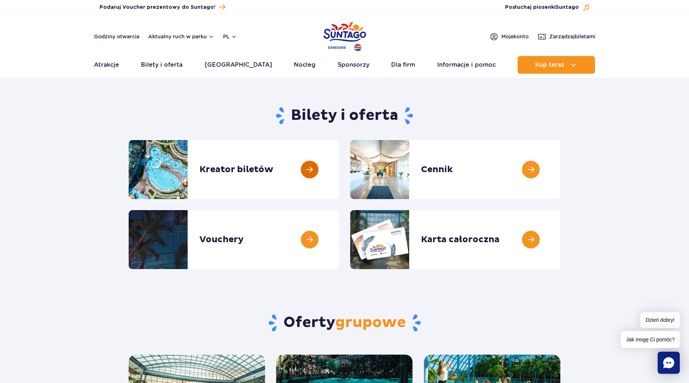
click at [339, 172] on link at bounding box center [339, 169] width 0 height 59
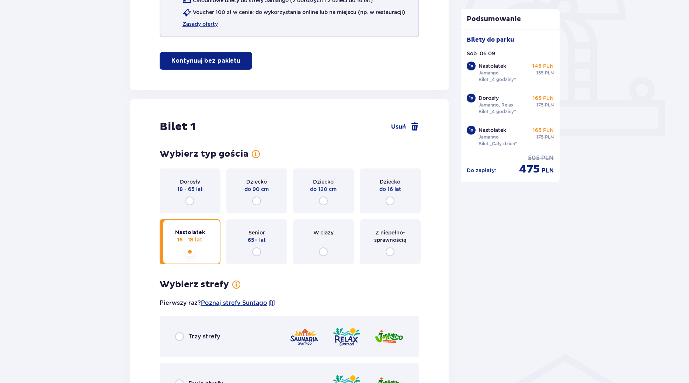
scroll to position [263, 0]
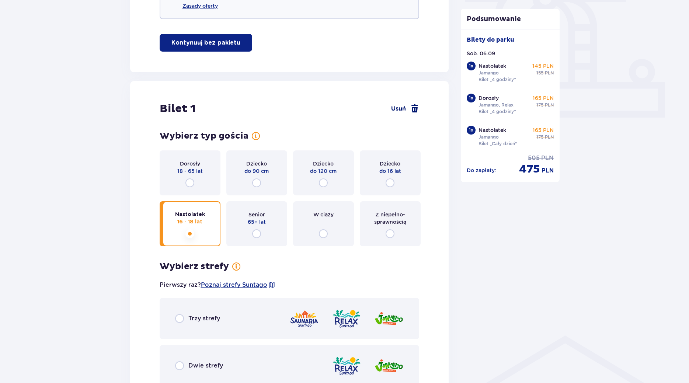
click at [398, 111] on span "Usuń" at bounding box center [398, 109] width 15 height 8
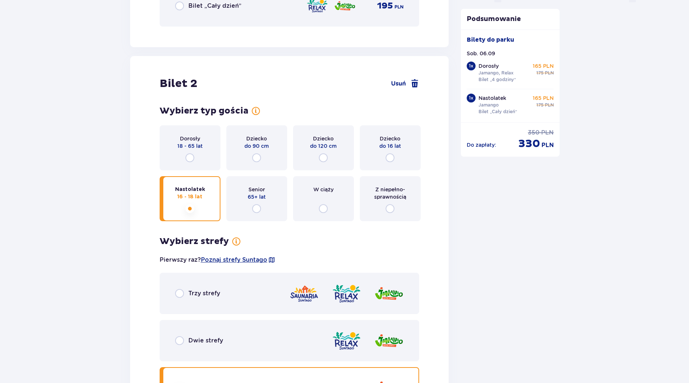
scroll to position [792, 0]
click at [398, 85] on span "Usuń" at bounding box center [398, 84] width 15 height 8
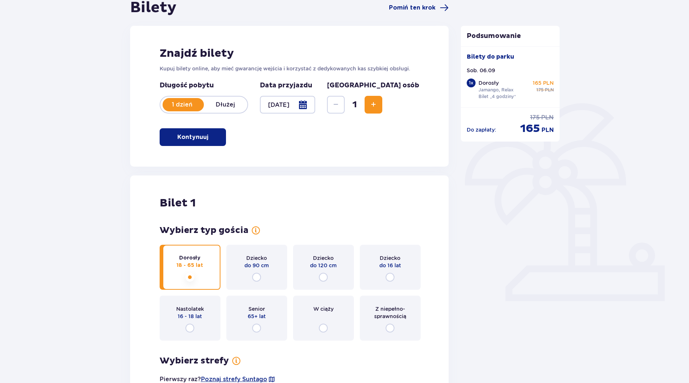
scroll to position [48, 0]
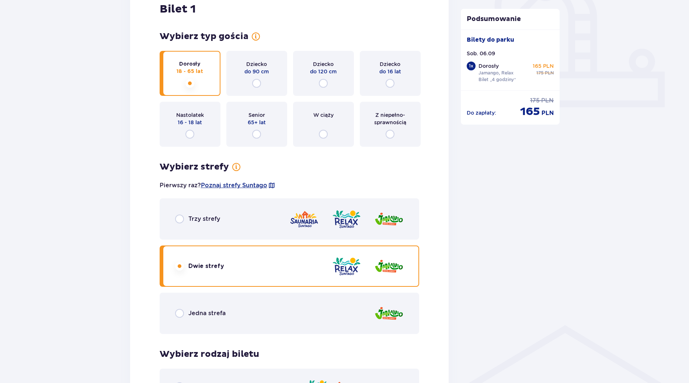
click at [213, 318] on div "Jedna strefa" at bounding box center [290, 313] width 260 height 41
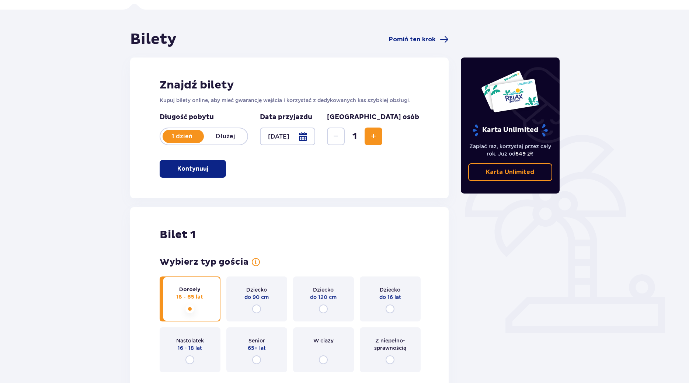
click at [403, 180] on div "Znajdź bilety Kupuj bilety online, aby mieć gwarancję wejścia i korzystać z ded…" at bounding box center [289, 127] width 319 height 141
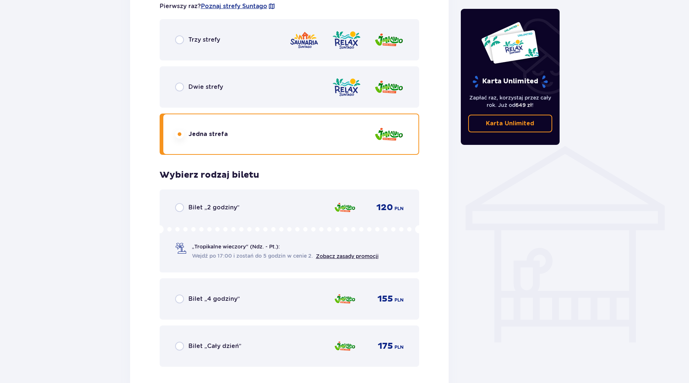
scroll to position [536, 0]
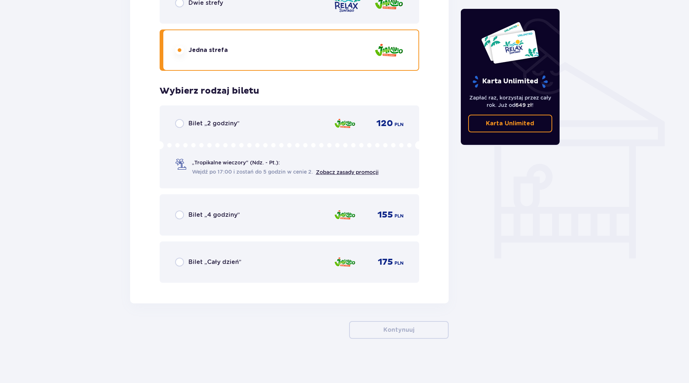
click at [213, 212] on p "Bilet „4 godziny”" at bounding box center [214, 215] width 52 height 8
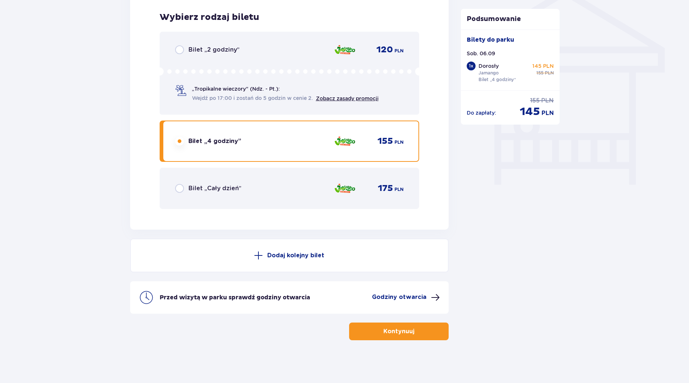
scroll to position [612, 0]
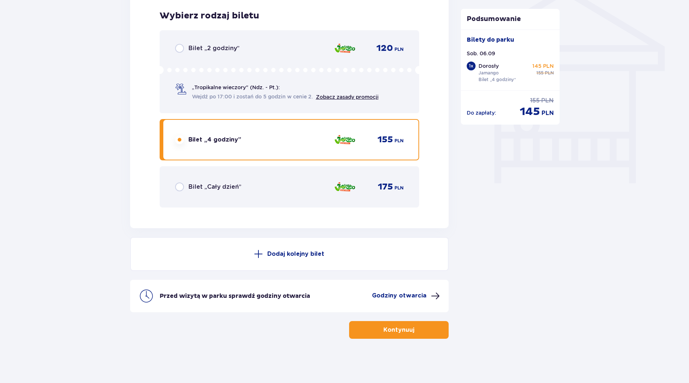
click at [294, 253] on p "Dodaj kolejny bilet" at bounding box center [295, 254] width 57 height 8
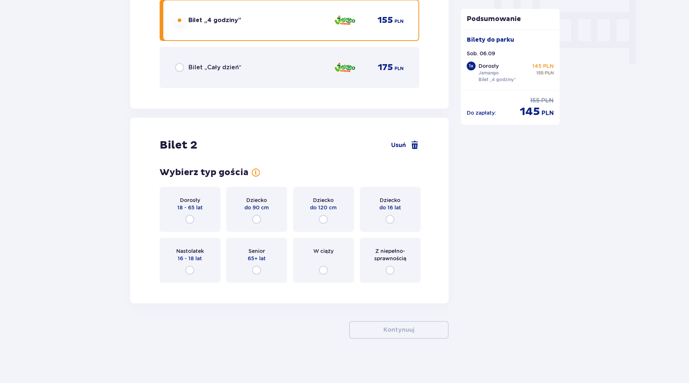
click at [195, 215] on div "Dorosły 18 - 65 lat" at bounding box center [190, 209] width 61 height 45
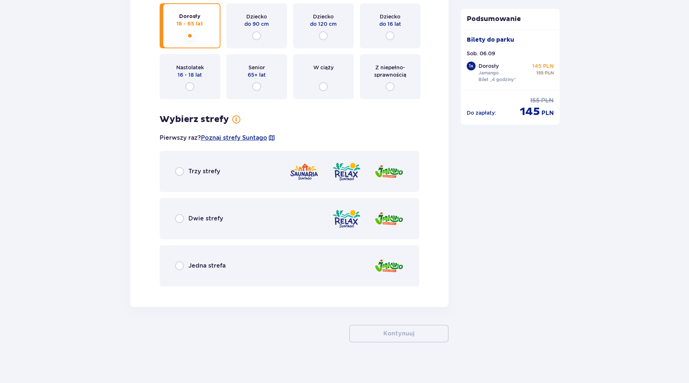
scroll to position [918, 0]
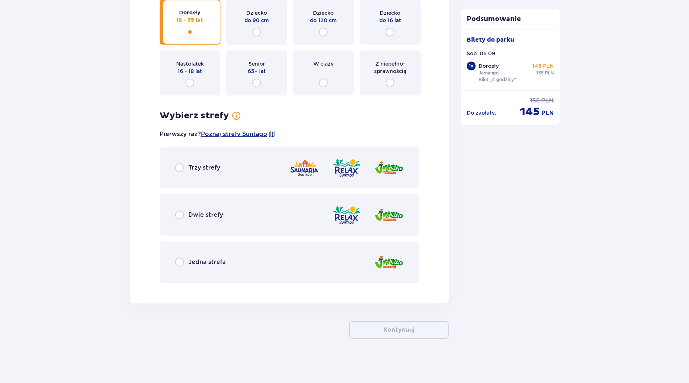
click at [210, 256] on div "Jedna strefa" at bounding box center [290, 261] width 260 height 41
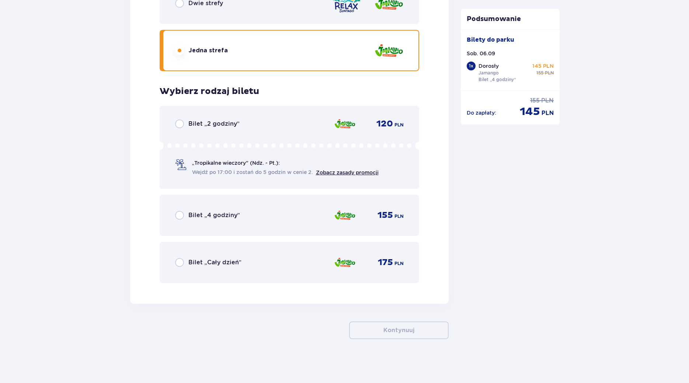
scroll to position [1130, 0]
click at [246, 218] on div "Bilet „4 godziny” 155 PLN" at bounding box center [289, 214] width 229 height 15
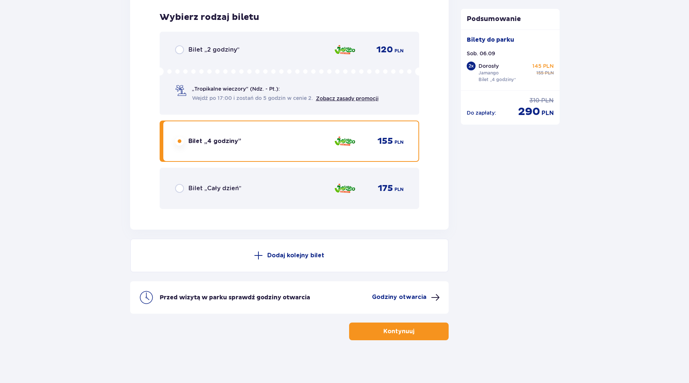
scroll to position [1205, 0]
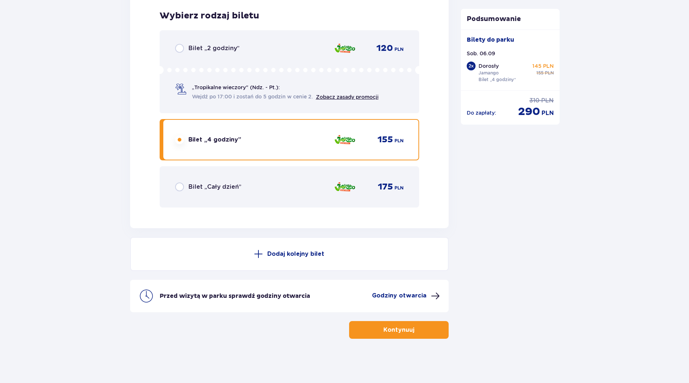
click at [285, 255] on p "Dodaj kolejny bilet" at bounding box center [295, 254] width 57 height 8
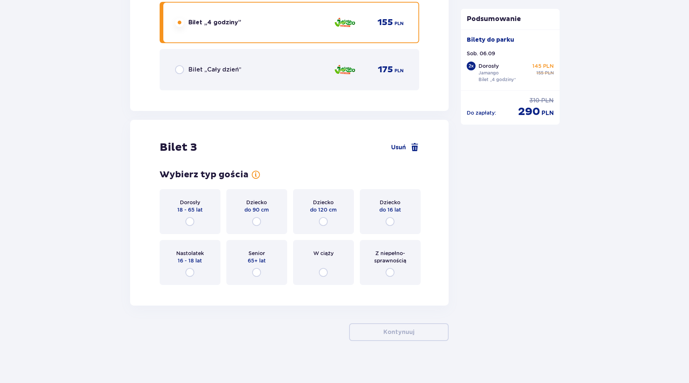
scroll to position [1414, 0]
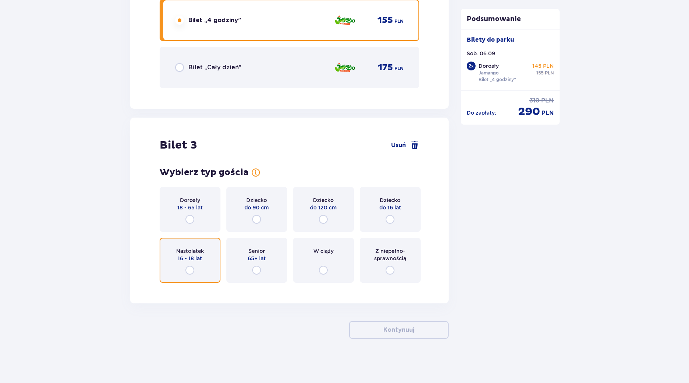
click at [191, 268] on input "radio" at bounding box center [189, 270] width 9 height 9
radio input "true"
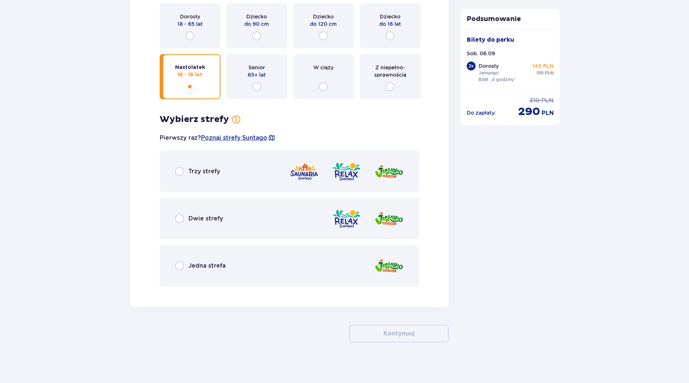
scroll to position [1601, 0]
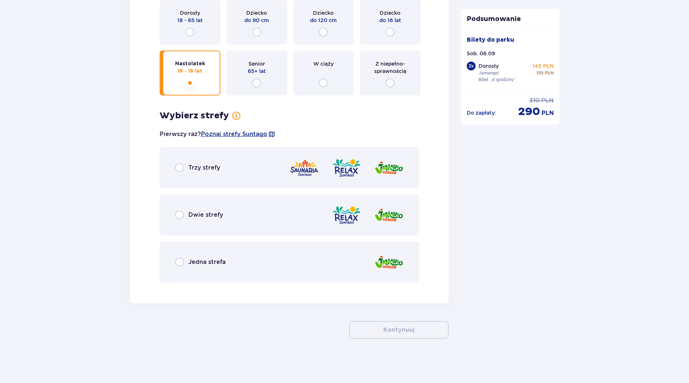
click at [222, 261] on p "Jedna strefa" at bounding box center [206, 262] width 37 height 8
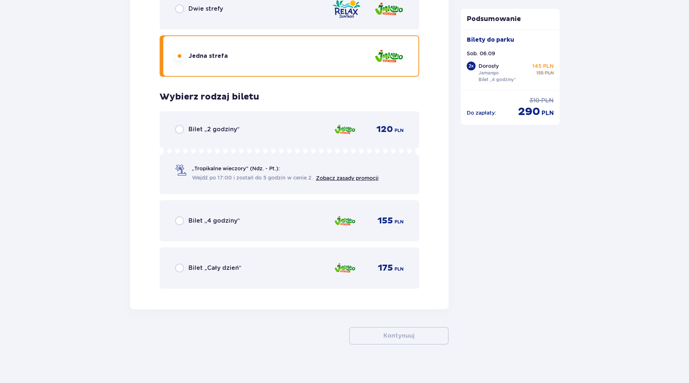
scroll to position [1813, 0]
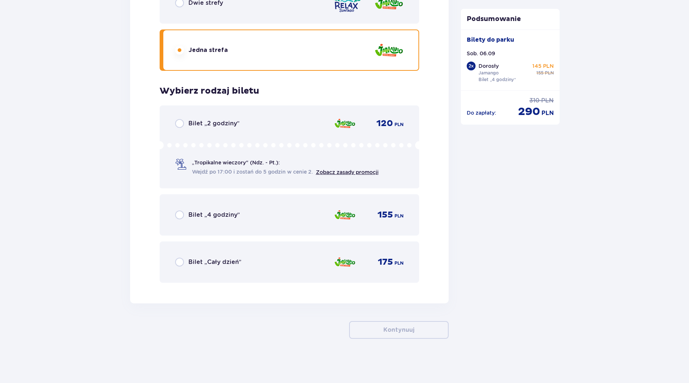
click at [237, 218] on p "Bilet „4 godziny”" at bounding box center [214, 215] width 52 height 8
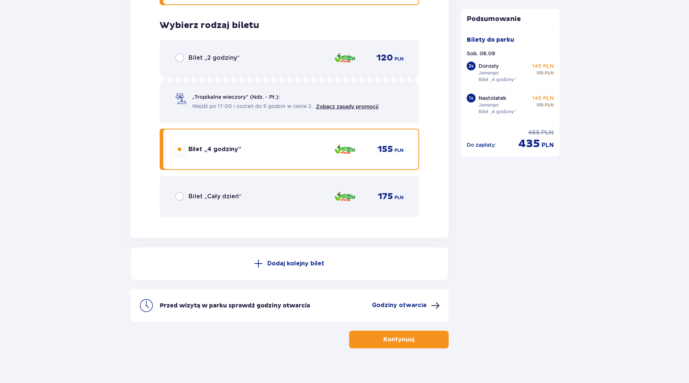
scroll to position [1888, 0]
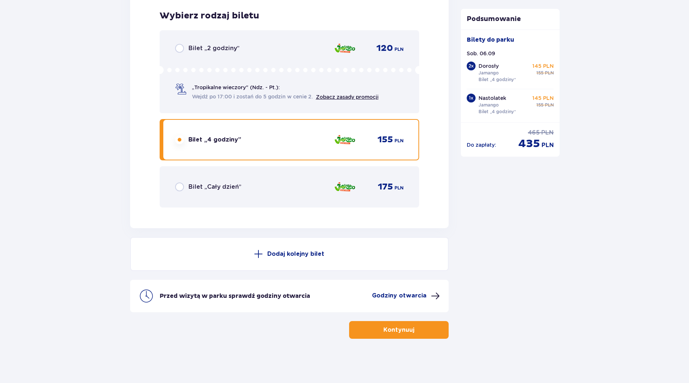
click at [283, 258] on button "Dodaj kolejny bilet" at bounding box center [289, 254] width 319 height 34
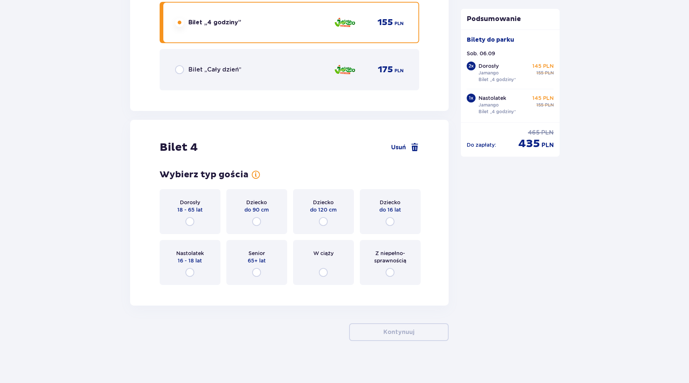
scroll to position [2007, 0]
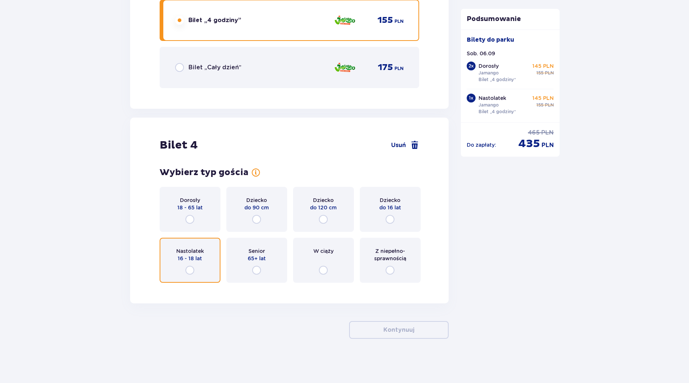
click at [188, 270] on input "radio" at bounding box center [189, 270] width 9 height 9
radio input "true"
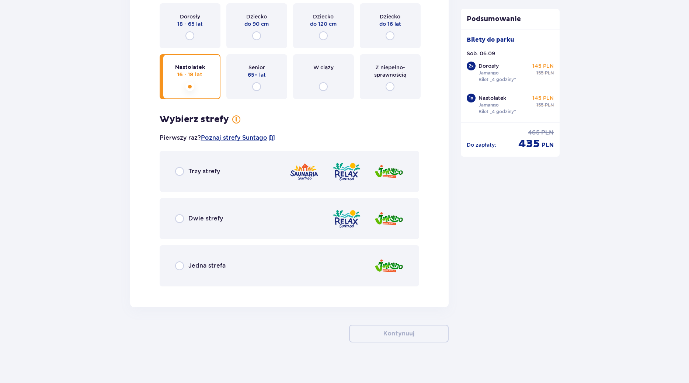
scroll to position [2194, 0]
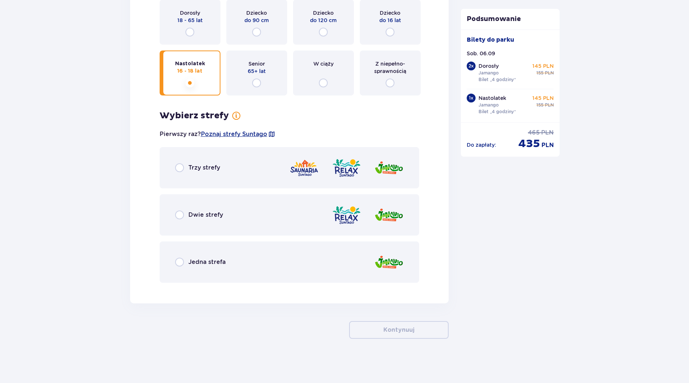
click at [218, 258] on p "Jedna strefa" at bounding box center [206, 262] width 37 height 8
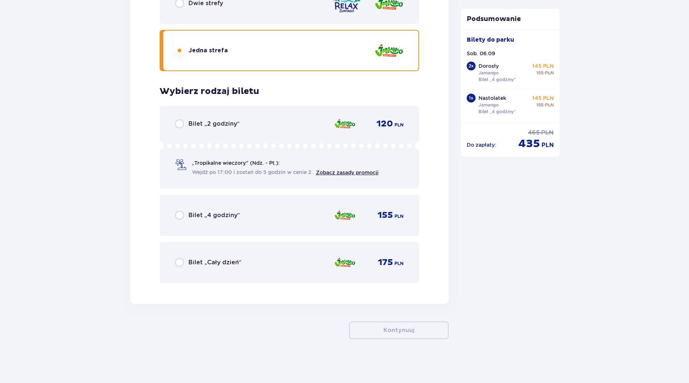
scroll to position [2406, 0]
click at [250, 220] on div "Bilet „4 godziny” 155 PLN" at bounding box center [289, 214] width 229 height 15
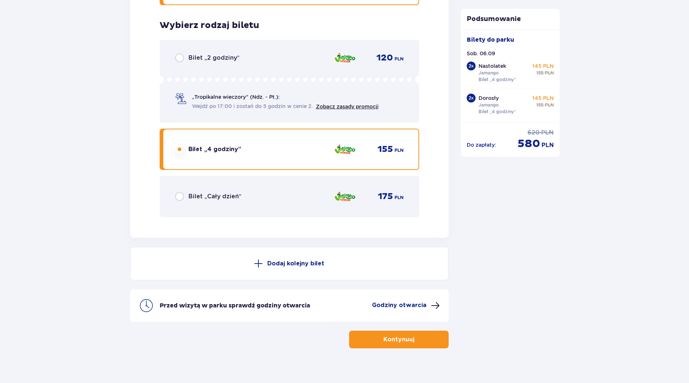
scroll to position [2481, 0]
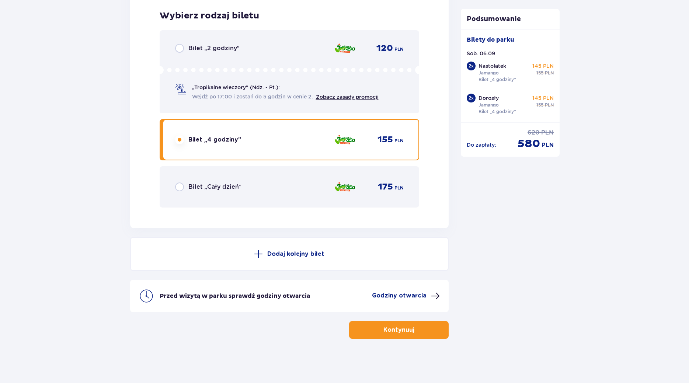
click at [408, 293] on p "Godziny otwarcia" at bounding box center [399, 295] width 55 height 8
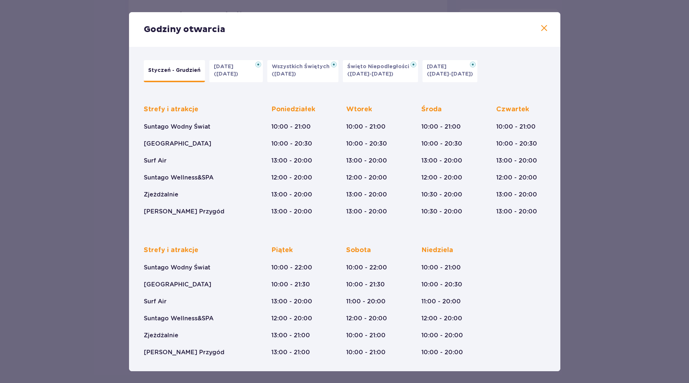
click at [543, 25] on span at bounding box center [543, 28] width 9 height 9
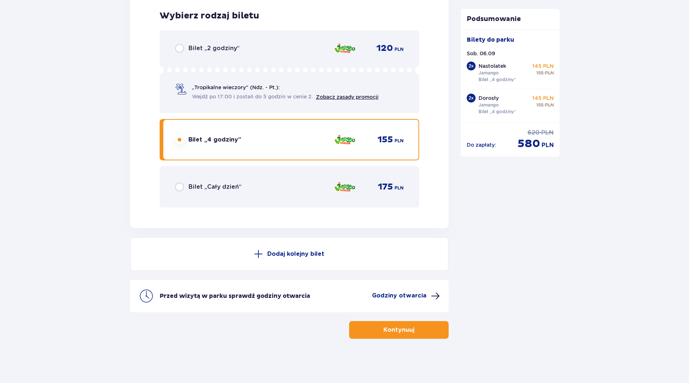
click at [403, 329] on p "Kontynuuj" at bounding box center [398, 330] width 31 height 8
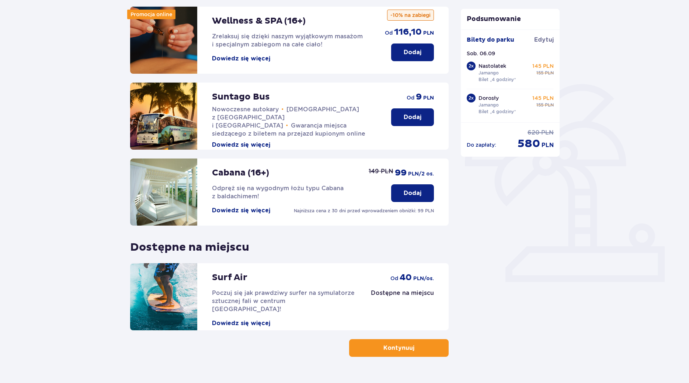
scroll to position [113, 0]
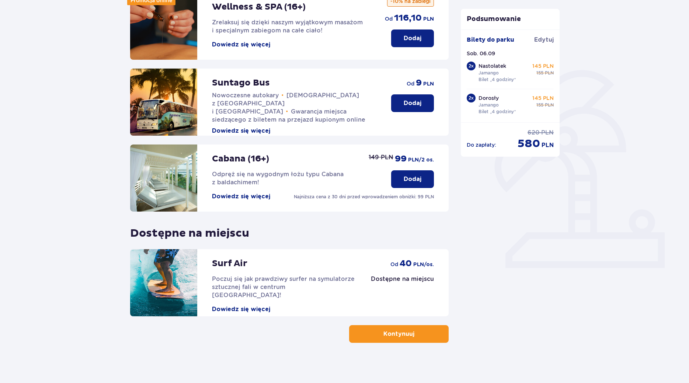
click at [405, 333] on p "Kontynuuj" at bounding box center [398, 334] width 31 height 8
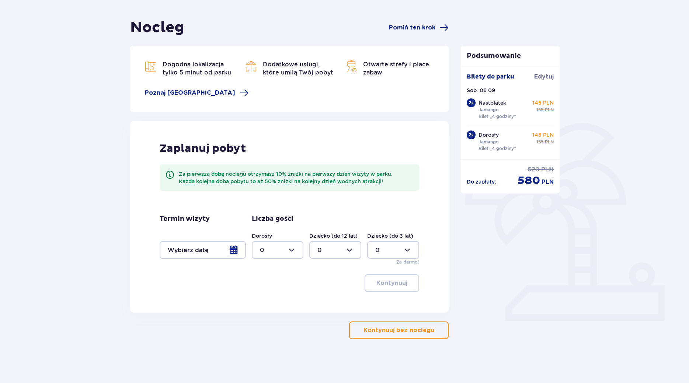
scroll to position [60, 0]
click at [386, 333] on p "Kontynuuj bez noclegu" at bounding box center [398, 330] width 71 height 8
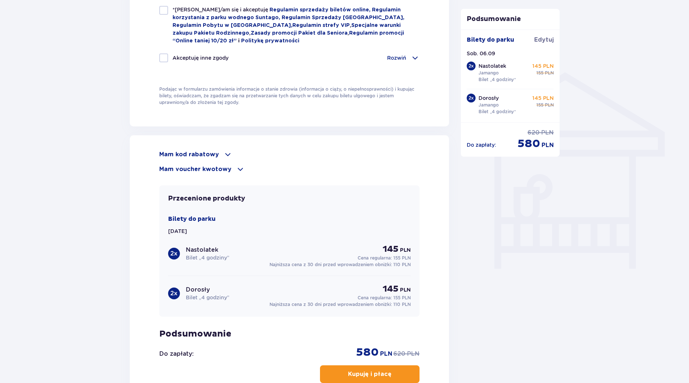
scroll to position [633, 0]
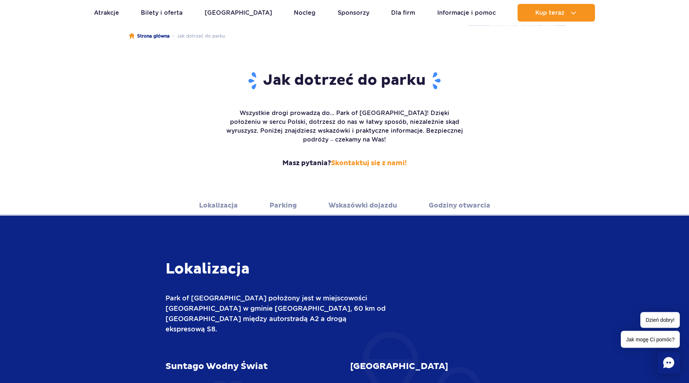
scroll to position [113, 0]
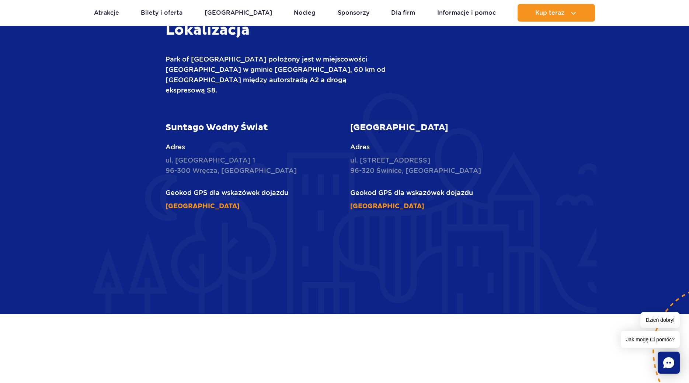
scroll to position [338, 0]
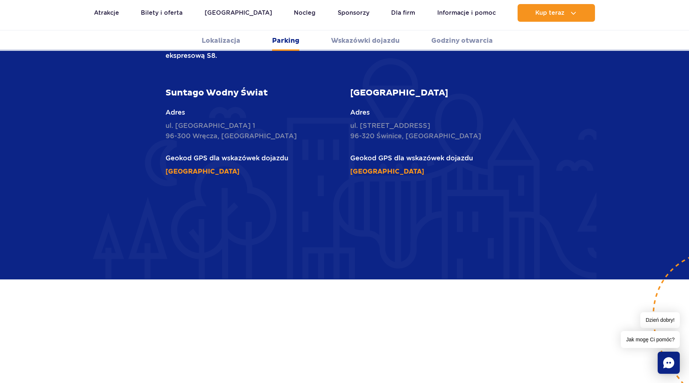
scroll to position [601, 0]
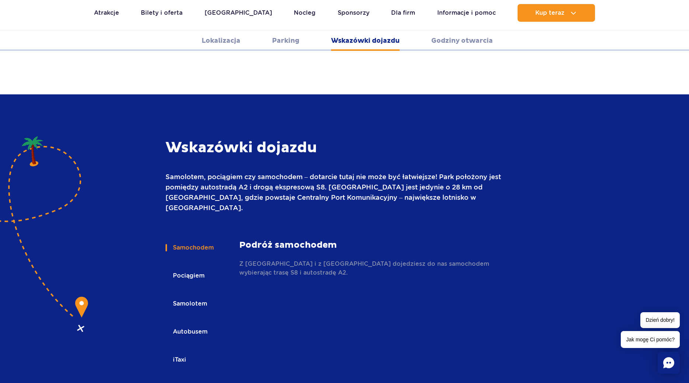
scroll to position [939, 0]
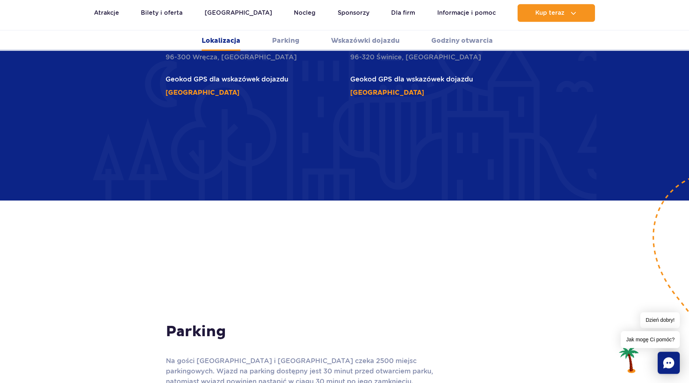
scroll to position [229, 0]
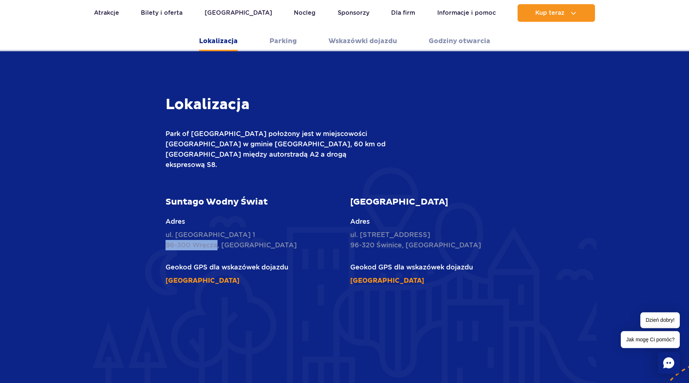
drag, startPoint x: 217, startPoint y: 228, endPoint x: 151, endPoint y: 224, distance: 65.7
click at [151, 224] on div "Lokalizacja Park of [GEOGRAPHIC_DATA] położony jest w miejscowości [GEOGRAPHIC_…" at bounding box center [344, 287] width 442 height 385
copy p "96-300 Wręcza"
drag, startPoint x: 166, startPoint y: 217, endPoint x: 217, endPoint y: 227, distance: 52.6
click at [217, 230] on p "ul. [STREET_ADDRESS]" at bounding box center [252, 240] width 174 height 21
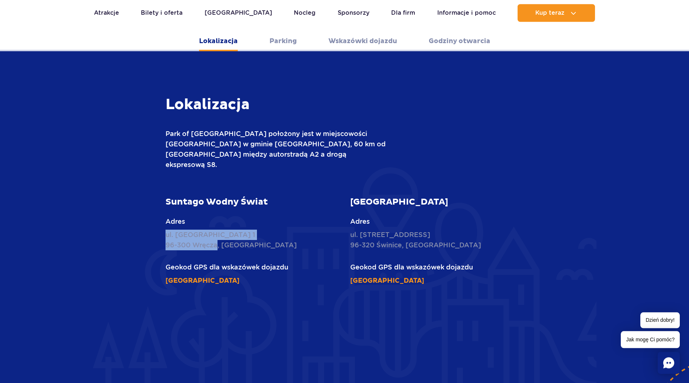
copy p "ul. Nowy Świat 1 96-300 Wręcza"
